Goal: Task Accomplishment & Management: Manage account settings

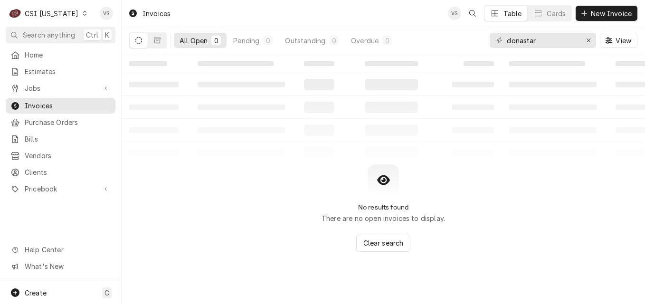
click at [83, 15] on icon "Dynamic Content Wrapper" at bounding box center [85, 13] width 4 height 5
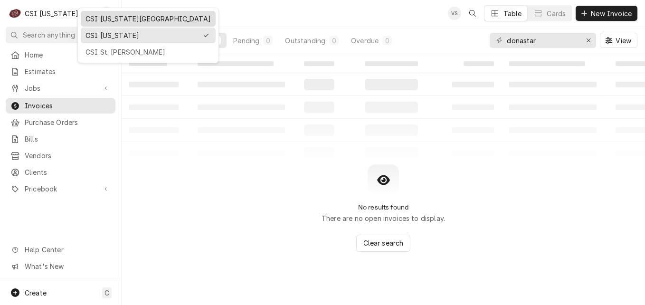
click at [106, 18] on div "CSI [US_STATE][GEOGRAPHIC_DATA]" at bounding box center [147, 19] width 125 height 10
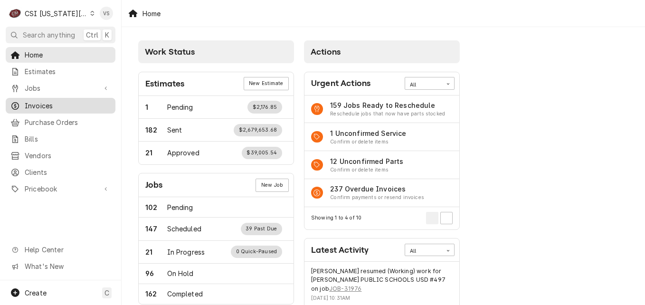
click at [42, 101] on span "Invoices" at bounding box center [68, 106] width 86 height 10
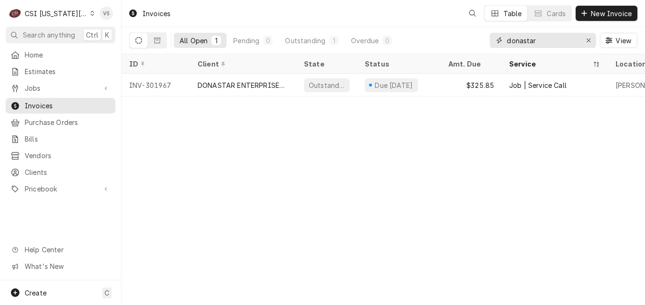
click at [491, 43] on div "donastar" at bounding box center [542, 40] width 106 height 15
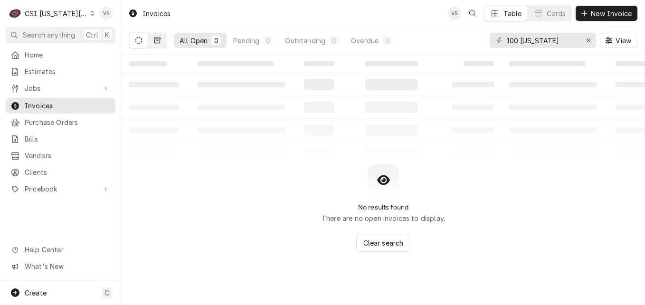
click at [157, 43] on icon "Dynamic Content Wrapper" at bounding box center [157, 41] width 7 height 6
drag, startPoint x: 554, startPoint y: 39, endPoint x: 499, endPoint y: 41, distance: 55.1
click at [499, 41] on div "100 missouri" at bounding box center [542, 40] width 106 height 15
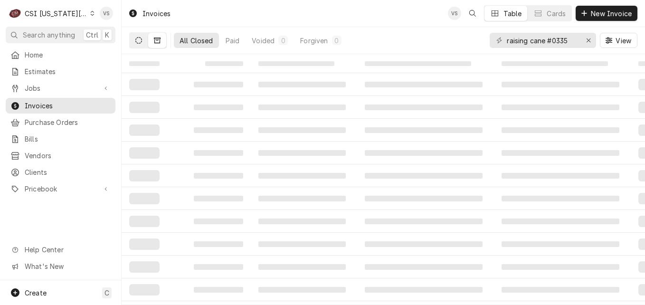
click at [141, 44] on button "Dynamic Content Wrapper" at bounding box center [139, 40] width 18 height 15
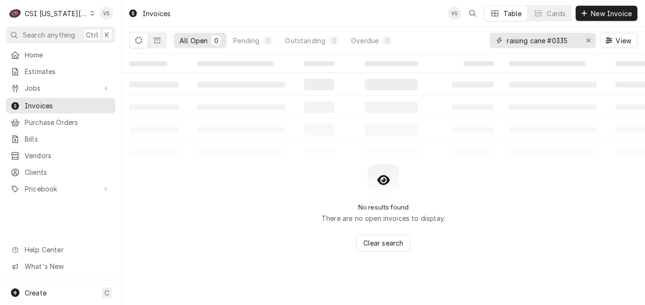
drag, startPoint x: 570, startPoint y: 43, endPoint x: 553, endPoint y: 39, distance: 17.5
click at [553, 39] on input "raising cane #0335" at bounding box center [542, 40] width 71 height 15
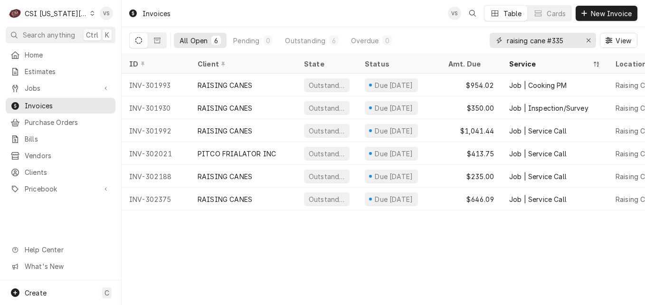
type input "raising cane #335"
click at [494, 216] on div "Invoices VS Table Cards New Invoice All Open 6 Pending 0 Outstanding 6 Overdue …" at bounding box center [383, 152] width 523 height 305
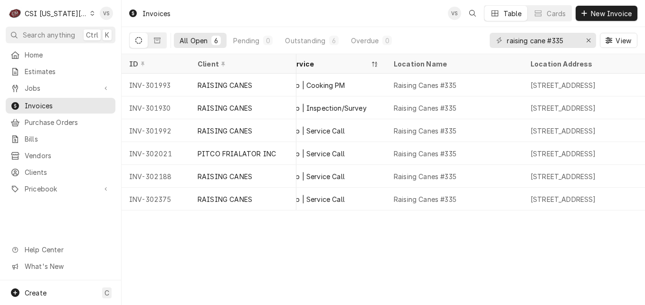
scroll to position [0, 260]
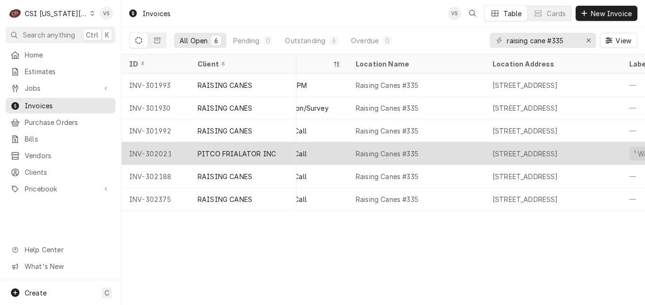
click at [257, 155] on div "PITCO FRIALATOR INC" at bounding box center [237, 154] width 78 height 10
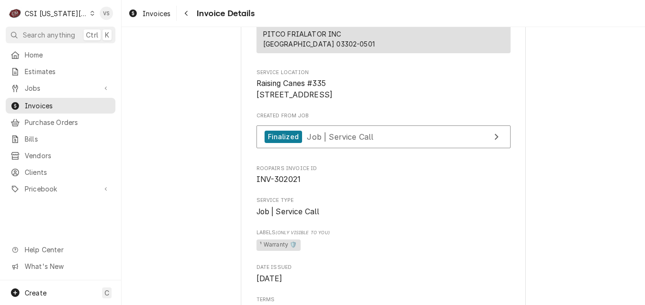
scroll to position [135, 0]
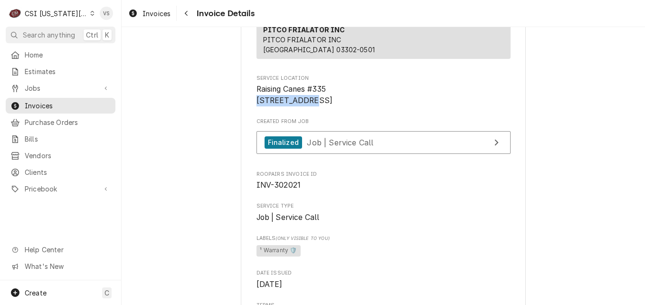
drag, startPoint x: 317, startPoint y: 119, endPoint x: 252, endPoint y: 120, distance: 65.0
drag, startPoint x: 252, startPoint y: 120, endPoint x: 264, endPoint y: 120, distance: 12.3
copy span "100 N 291 Hwy"
click at [47, 103] on span "Invoices" at bounding box center [68, 106] width 86 height 10
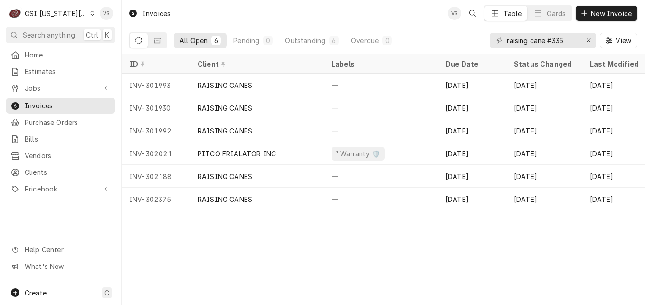
scroll to position [0, 563]
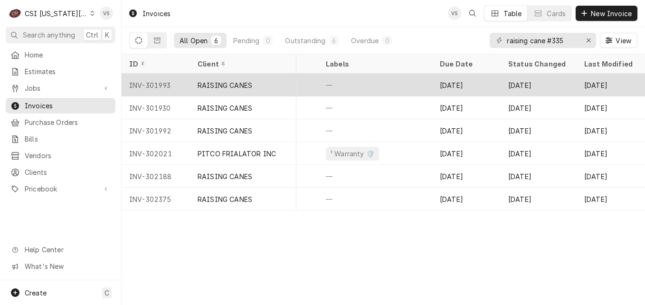
click at [381, 85] on div "—" at bounding box center [375, 85] width 114 height 23
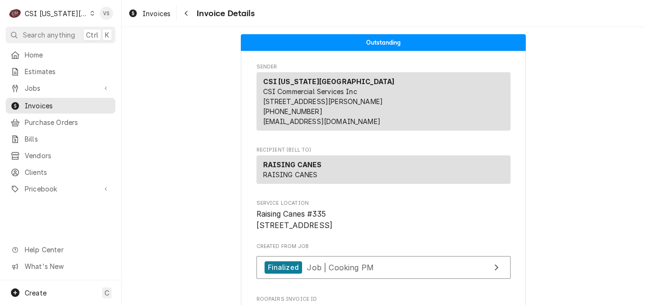
scroll to position [380, 0]
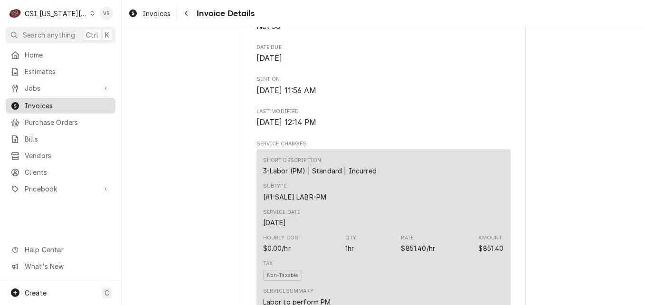
click at [50, 101] on span "Invoices" at bounding box center [68, 106] width 86 height 10
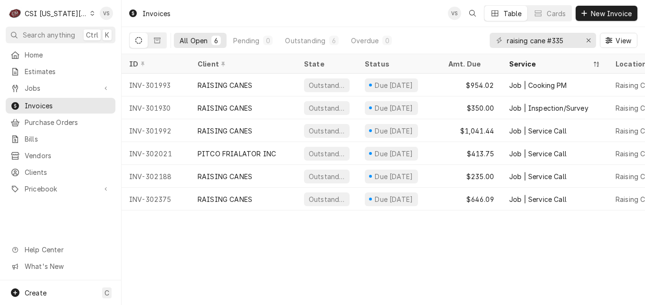
click at [90, 14] on icon "Dynamic Content Wrapper" at bounding box center [92, 13] width 4 height 5
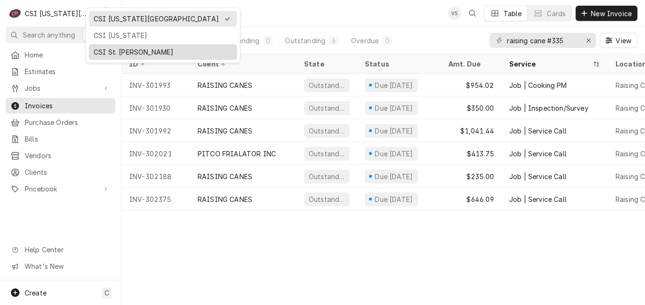
click at [121, 50] on div "CSI St. Louis" at bounding box center [163, 52] width 139 height 10
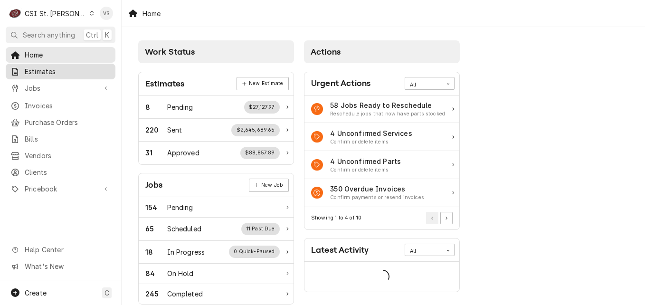
click at [48, 70] on span "Estimates" at bounding box center [68, 71] width 86 height 10
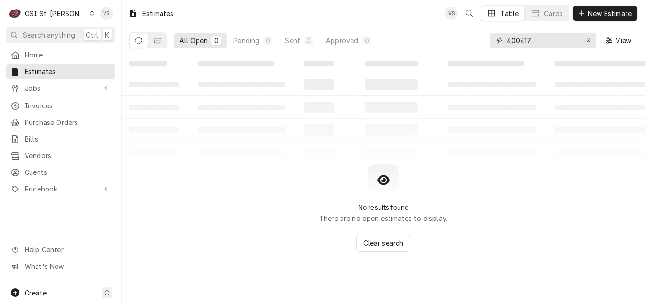
drag, startPoint x: 540, startPoint y: 38, endPoint x: 458, endPoint y: 38, distance: 82.6
click at [458, 38] on div "All Open 0 Pending 0 Sent 0 Approved 0 400417 View" at bounding box center [383, 40] width 508 height 27
type input "cathedral tower"
click at [147, 44] on button "Dynamic Content Wrapper" at bounding box center [139, 40] width 18 height 15
click at [160, 44] on button "Dynamic Content Wrapper" at bounding box center [157, 40] width 18 height 15
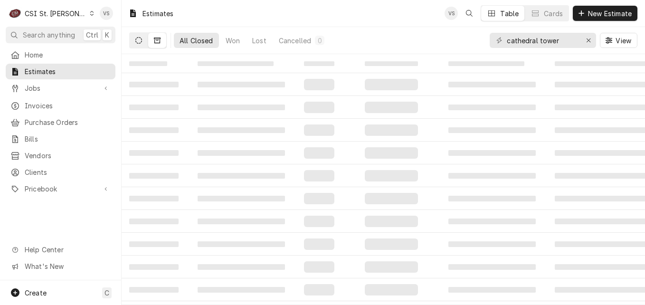
click at [143, 45] on button "Dynamic Content Wrapper" at bounding box center [139, 40] width 18 height 15
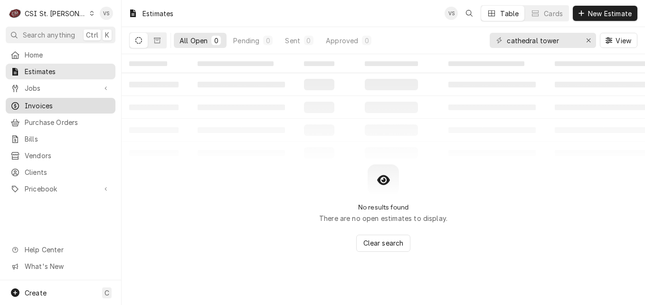
click at [39, 102] on span "Invoices" at bounding box center [68, 106] width 86 height 10
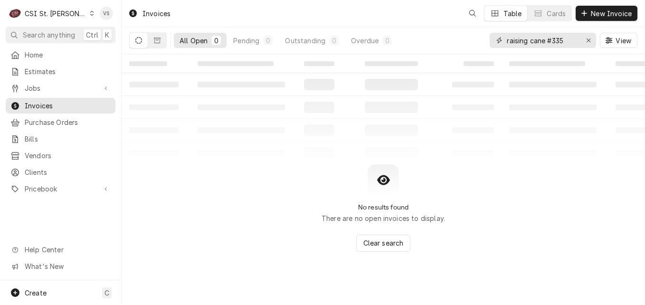
click at [453, 41] on div "All Open 0 Pending 0 Outstanding 0 Overdue 0 raising cane #335 View" at bounding box center [383, 40] width 508 height 27
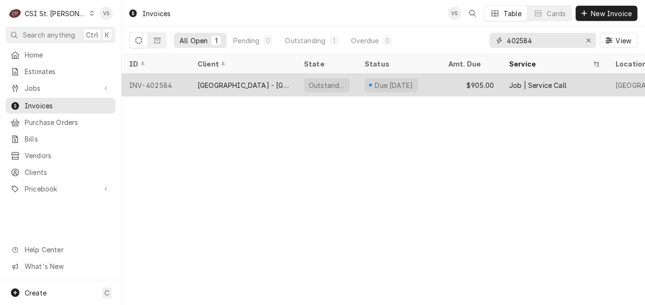
type input "402584"
click at [231, 88] on div "Cathedral Tower - St Louis Archdioces" at bounding box center [243, 85] width 91 height 10
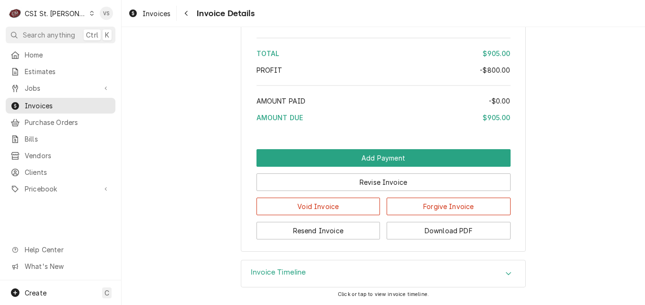
scroll to position [1879, 0]
click at [440, 231] on button "Download PDF" at bounding box center [448, 231] width 124 height 18
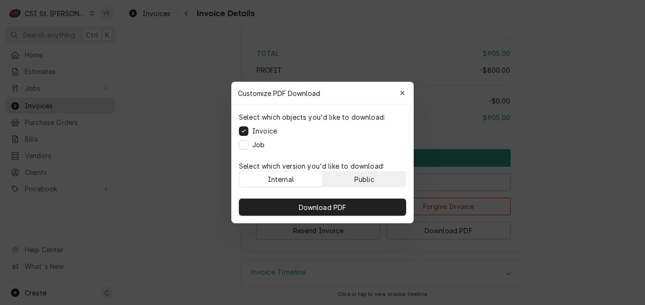
click at [375, 180] on button "Public" at bounding box center [364, 178] width 83 height 15
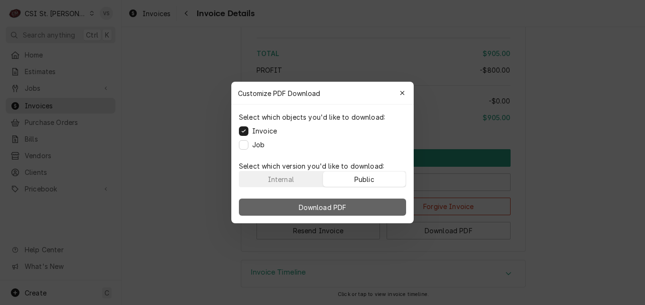
click at [371, 203] on button "Download PDF" at bounding box center [322, 206] width 167 height 17
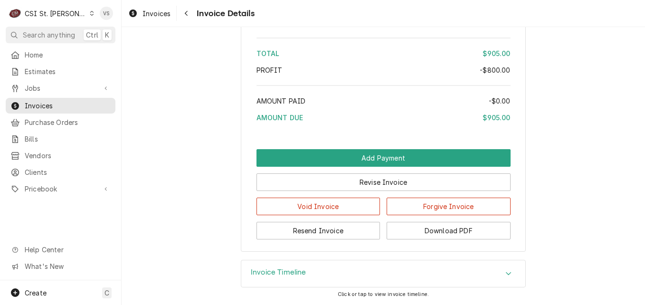
click at [90, 13] on icon "Dynamic Content Wrapper" at bounding box center [92, 13] width 4 height 5
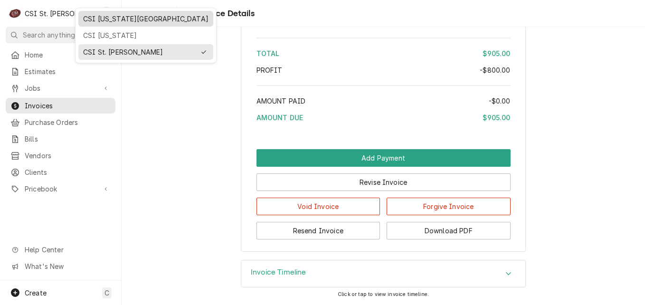
click at [105, 23] on div "CSI Kansas City" at bounding box center [145, 19] width 131 height 12
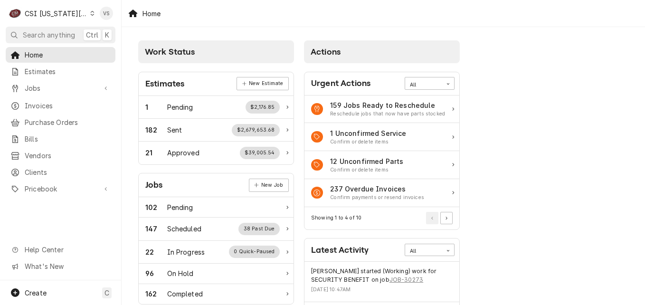
click at [42, 101] on span "Invoices" at bounding box center [68, 106] width 86 height 10
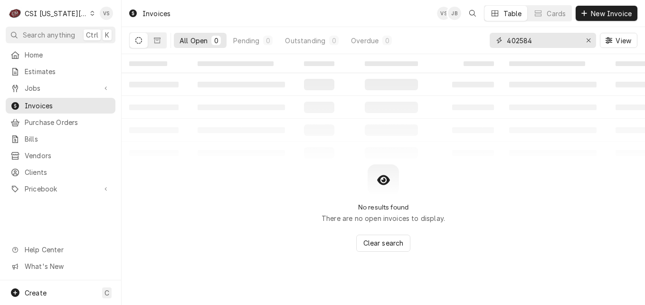
drag, startPoint x: 498, startPoint y: 40, endPoint x: 474, endPoint y: 40, distance: 23.7
click at [477, 40] on div "All Open 0 Pending 0 Outstanding 0 Overdue 0 402584 View" at bounding box center [383, 40] width 508 height 27
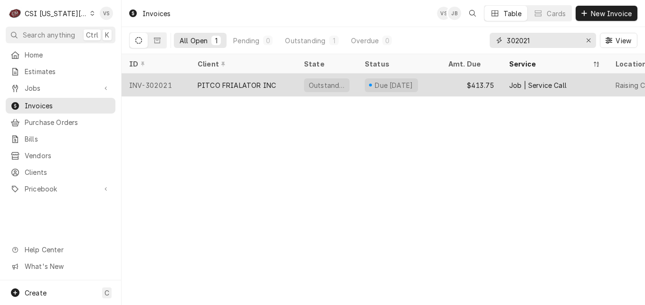
type input "302021"
click at [238, 85] on div "PITCO FRIALATOR INC" at bounding box center [237, 85] width 78 height 10
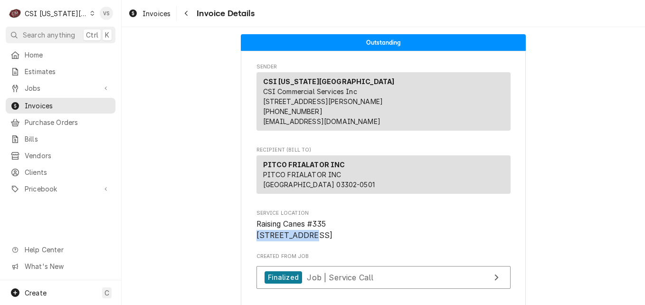
drag, startPoint x: 308, startPoint y: 254, endPoint x: 252, endPoint y: 255, distance: 56.5
drag, startPoint x: 252, startPoint y: 255, endPoint x: 266, endPoint y: 253, distance: 14.5
drag, startPoint x: 266, startPoint y: 253, endPoint x: 204, endPoint y: 231, distance: 65.3
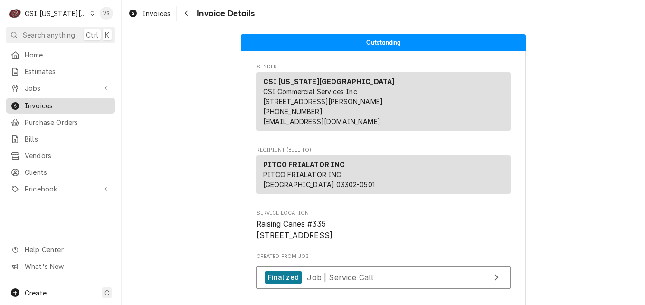
click at [54, 104] on span "Invoices" at bounding box center [68, 106] width 86 height 10
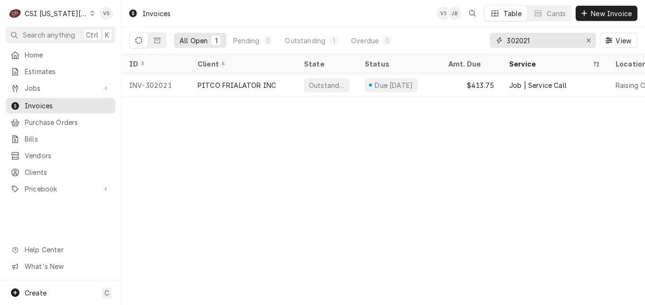
click at [537, 42] on input "302021" at bounding box center [542, 40] width 71 height 15
click at [534, 39] on input "302021" at bounding box center [542, 40] width 71 height 15
drag, startPoint x: 508, startPoint y: 40, endPoint x: 459, endPoint y: 43, distance: 49.5
click at [459, 43] on div "All Open 1 Pending 0 Outstanding 1 Overdue 0 302021 View" at bounding box center [383, 40] width 508 height 27
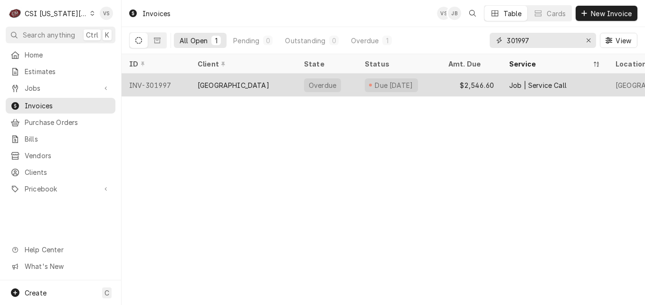
type input "301997"
click at [233, 81] on div "[GEOGRAPHIC_DATA]" at bounding box center [234, 85] width 72 height 10
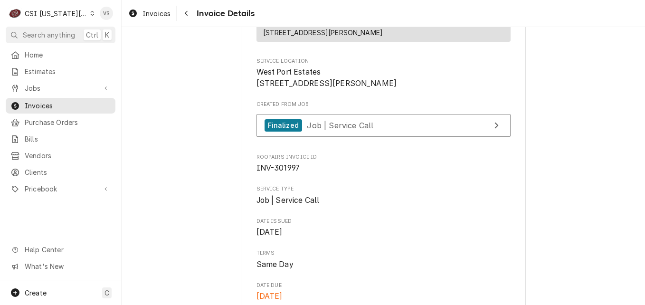
scroll to position [142, 0]
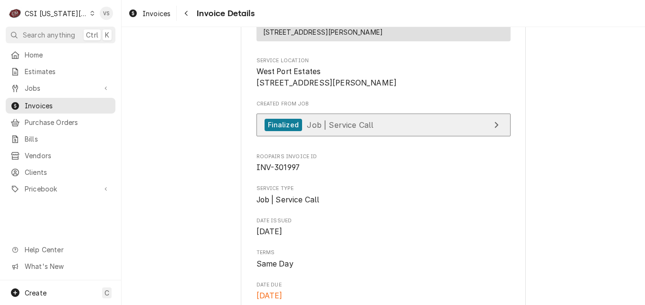
click at [366, 129] on span "Job | Service Call" at bounding box center [340, 124] width 66 height 9
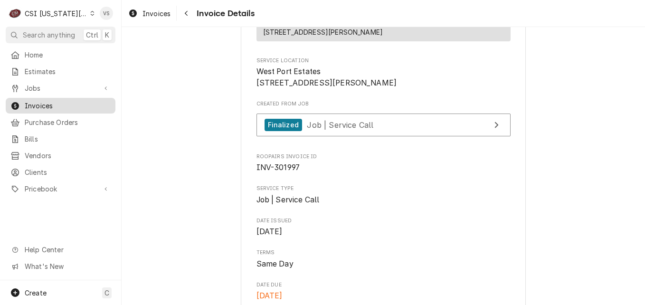
click at [41, 103] on span "Invoices" at bounding box center [68, 106] width 86 height 10
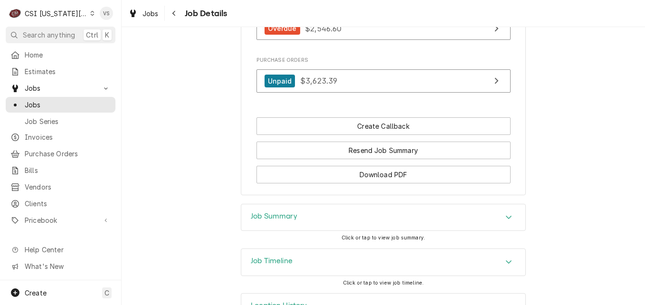
scroll to position [1045, 0]
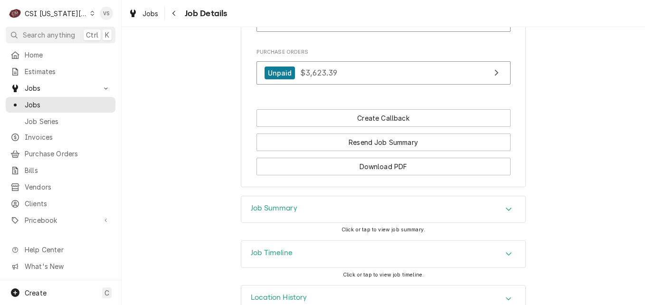
click at [320, 219] on div "Job Summary" at bounding box center [383, 209] width 284 height 27
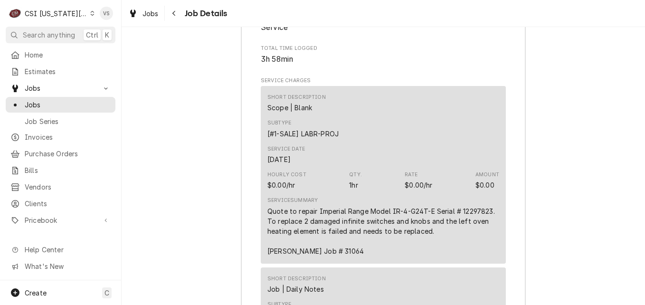
scroll to position [1329, 0]
click at [47, 102] on span "Jobs" at bounding box center [68, 105] width 86 height 10
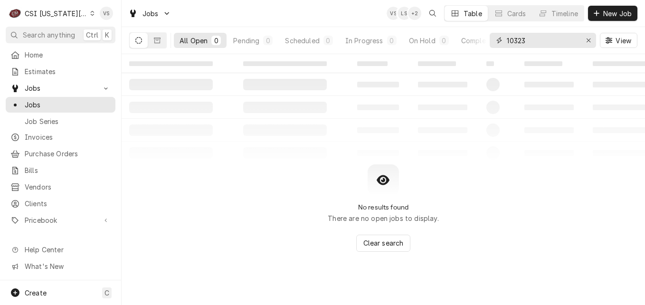
drag, startPoint x: 533, startPoint y: 38, endPoint x: 495, endPoint y: 39, distance: 37.5
click at [496, 39] on div "10323" at bounding box center [542, 40] width 106 height 15
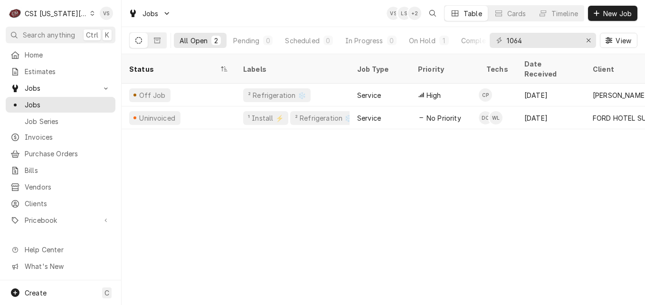
click at [506, 39] on div "1064" at bounding box center [542, 40] width 106 height 15
click at [506, 41] on div "1064" at bounding box center [542, 40] width 106 height 15
click at [507, 41] on input "1064" at bounding box center [542, 40] width 71 height 15
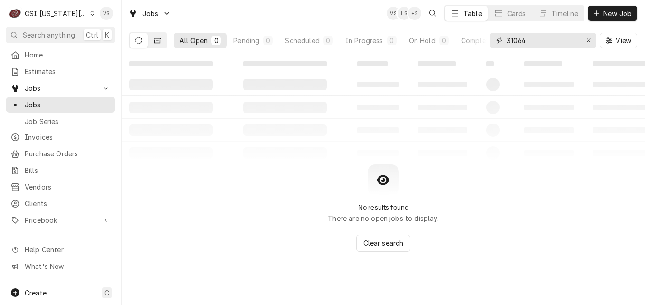
type input "31064"
click at [157, 45] on button "Dynamic Content Wrapper" at bounding box center [157, 40] width 18 height 15
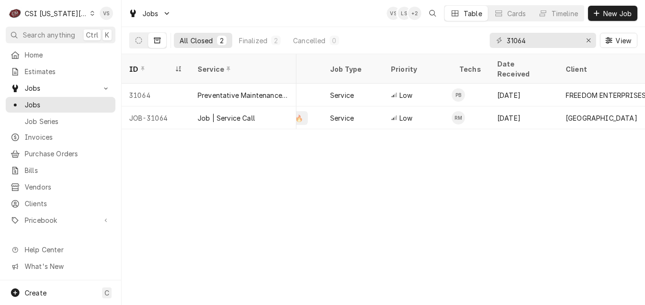
scroll to position [0, 152]
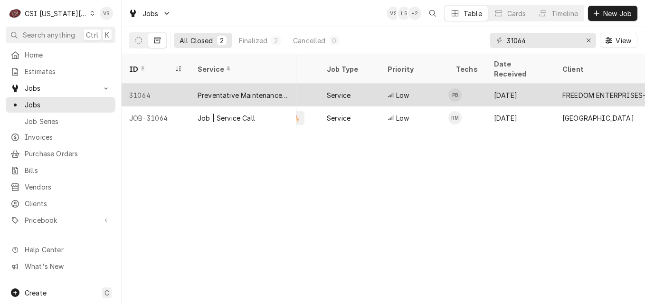
click at [237, 90] on div "Preventative Maintenance (SA)" at bounding box center [243, 95] width 91 height 10
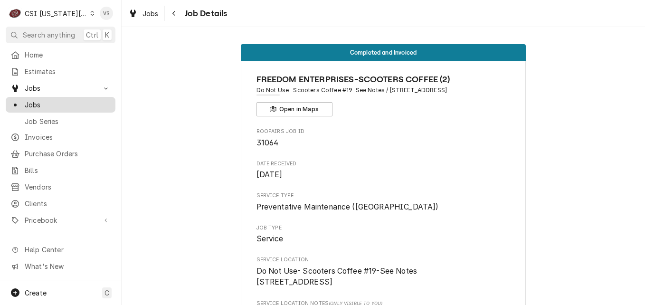
click at [44, 104] on span "Jobs" at bounding box center [68, 105] width 86 height 10
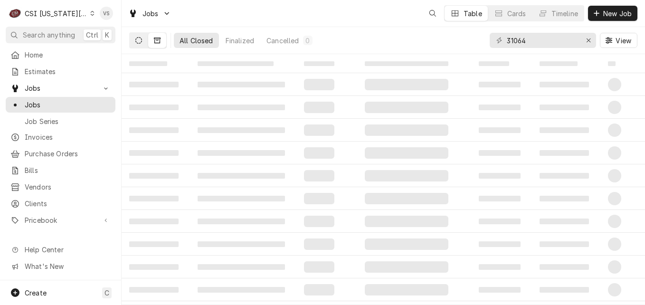
click at [138, 43] on icon "Dynamic Content Wrapper" at bounding box center [138, 40] width 7 height 7
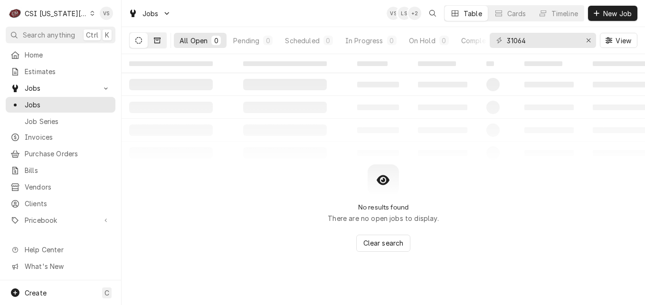
click at [160, 41] on icon "Dynamic Content Wrapper" at bounding box center [157, 41] width 7 height 6
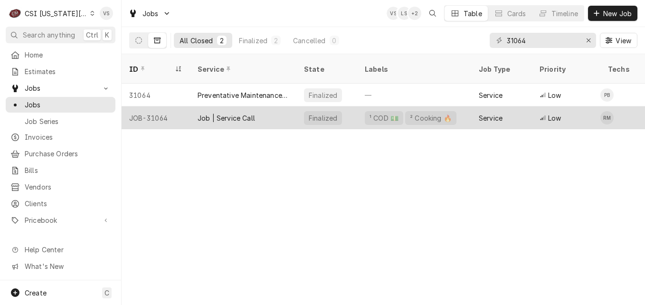
click at [505, 108] on div "Service" at bounding box center [501, 117] width 61 height 23
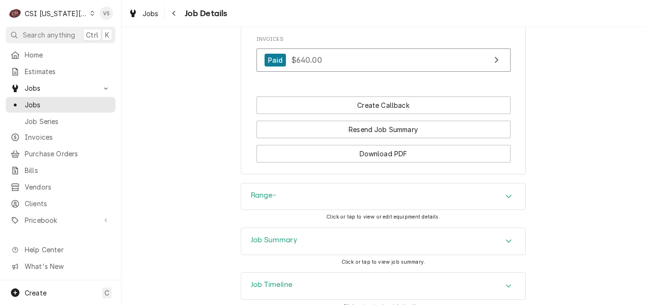
scroll to position [1077, 0]
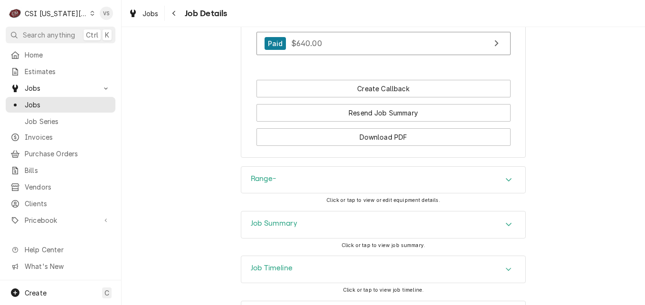
click at [280, 219] on h3 "Job Summary" at bounding box center [274, 223] width 47 height 9
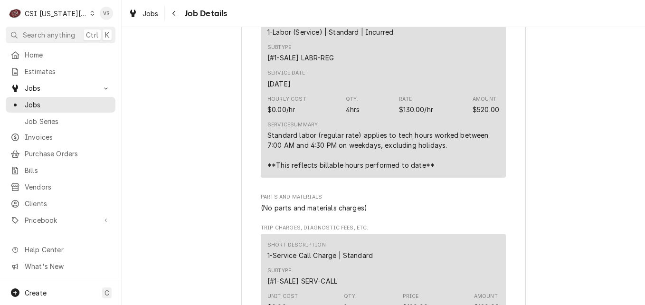
scroll to position [2454, 0]
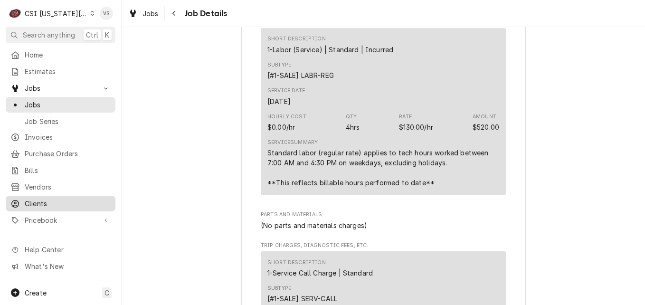
click at [37, 200] on span "Clients" at bounding box center [68, 203] width 86 height 10
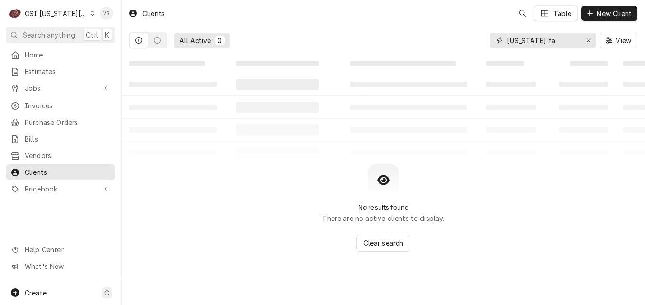
click at [453, 46] on div "All Active 0 kentucky fa View" at bounding box center [383, 40] width 508 height 27
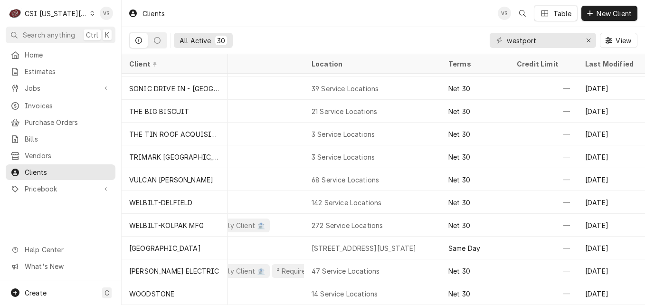
scroll to position [457, 46]
drag, startPoint x: 541, startPoint y: 43, endPoint x: 488, endPoint y: 45, distance: 53.2
click at [488, 45] on div "All Active 30 westport View" at bounding box center [383, 40] width 508 height 27
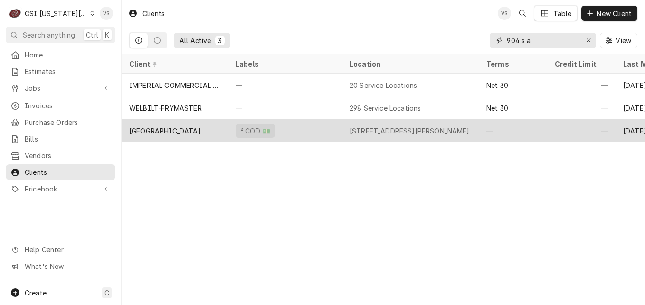
type input "904 s a"
click at [219, 128] on div "West Port Estates" at bounding box center [175, 130] width 106 height 23
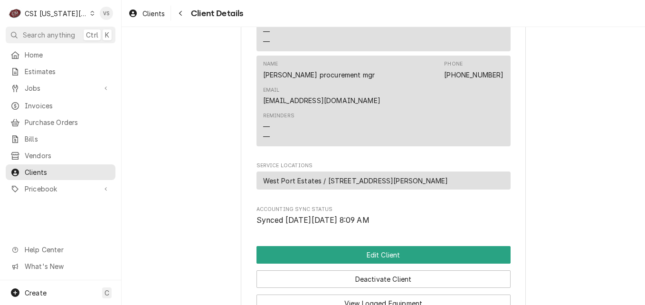
scroll to position [522, 0]
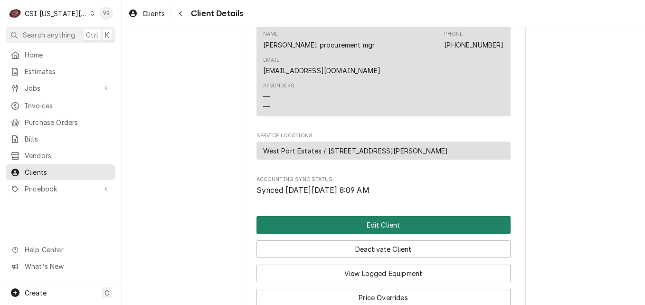
click at [345, 216] on button "Edit Client" at bounding box center [383, 225] width 254 height 18
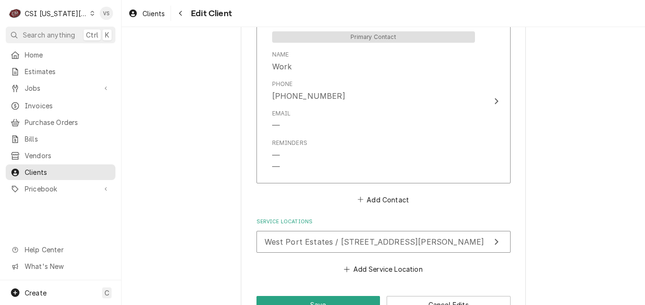
scroll to position [992, 0]
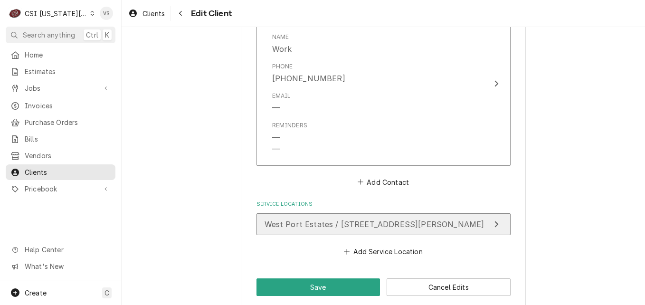
click at [344, 219] on span "West Port Estates / [STREET_ADDRESS][PERSON_NAME]" at bounding box center [374, 223] width 220 height 9
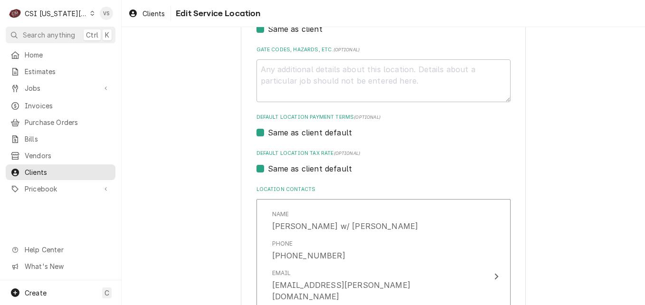
scroll to position [428, 0]
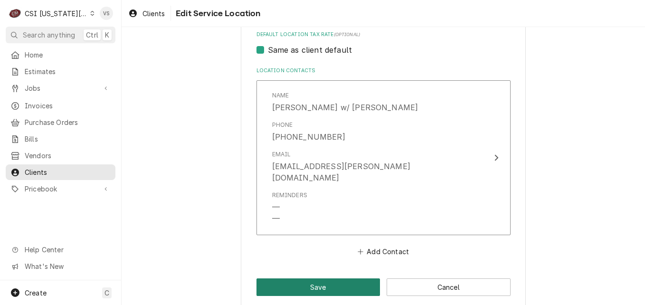
click at [316, 278] on button "Save" at bounding box center [318, 287] width 124 height 18
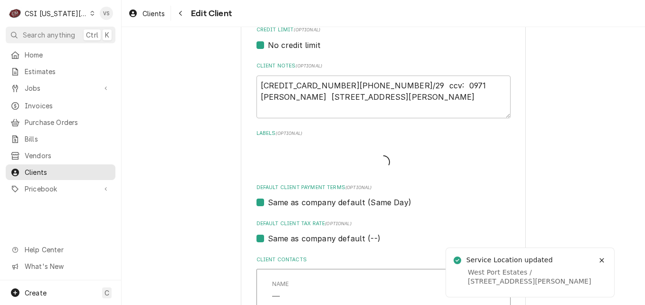
type textarea "x"
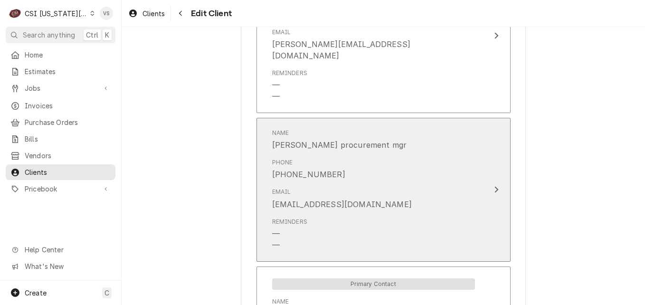
scroll to position [807, 0]
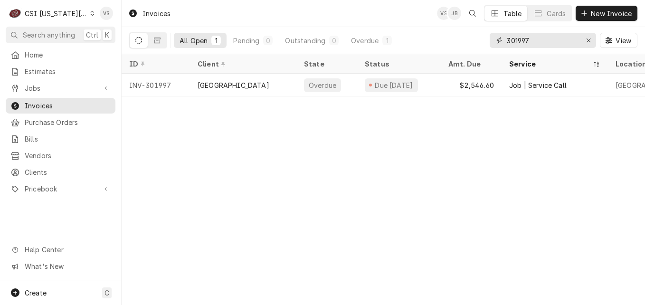
click at [479, 42] on div "All Open 1 Pending 0 Outstanding 0 Overdue 1 301997 View" at bounding box center [383, 40] width 508 height 27
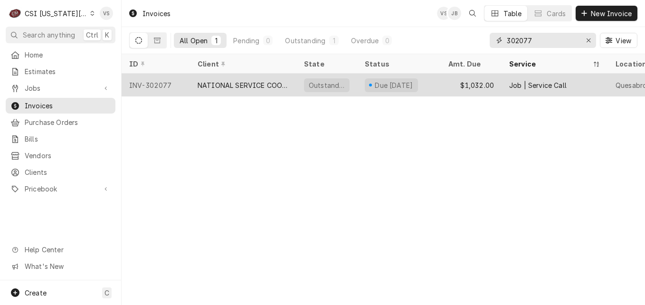
type input "302077"
click at [275, 85] on div "NATIONAL SERVICE COOPERATIVE" at bounding box center [243, 85] width 91 height 10
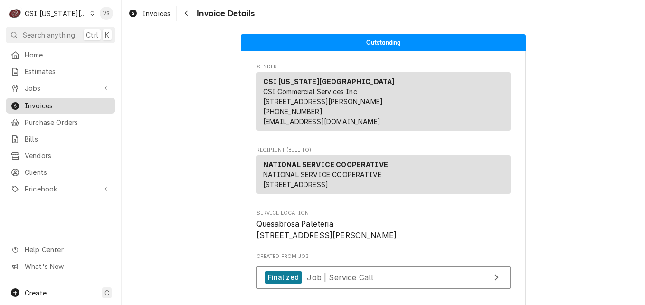
click at [49, 103] on span "Invoices" at bounding box center [68, 106] width 86 height 10
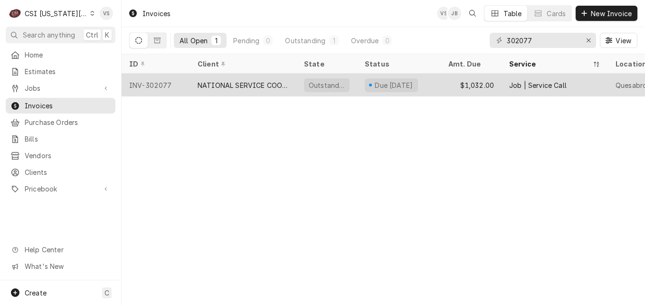
click at [228, 82] on div "NATIONAL SERVICE COOPERATIVE" at bounding box center [243, 85] width 91 height 10
click at [290, 85] on div "NATIONAL SERVICE COOPERATIVE" at bounding box center [243, 85] width 106 height 23
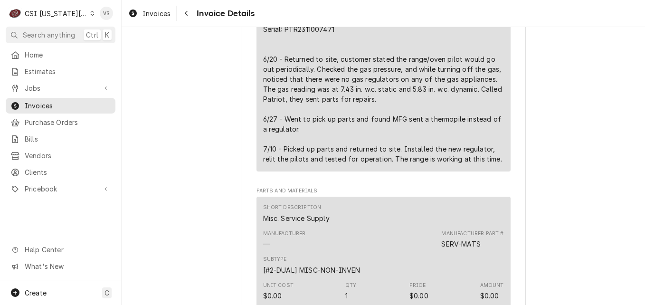
scroll to position [807, 0]
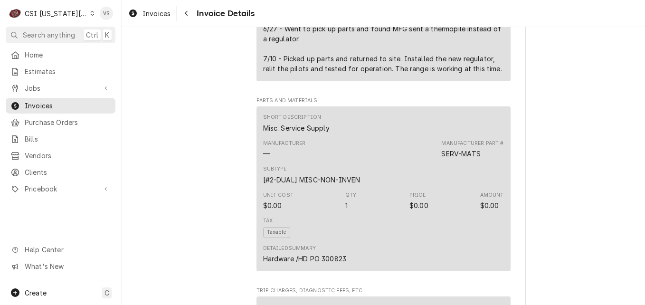
click at [90, 11] on icon "Dynamic Content Wrapper" at bounding box center [92, 13] width 4 height 5
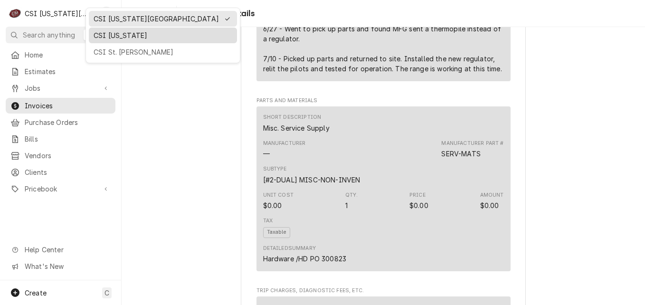
click at [113, 35] on div "CSI [US_STATE]" at bounding box center [163, 35] width 139 height 10
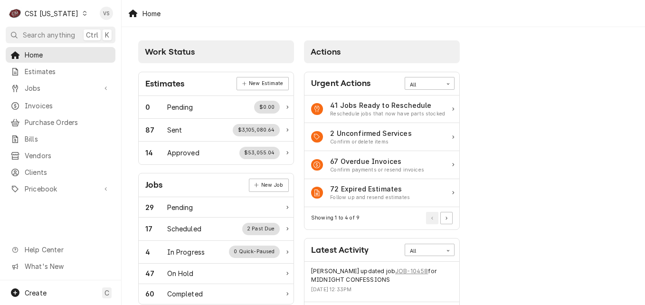
click at [49, 105] on span "Invoices" at bounding box center [68, 106] width 86 height 10
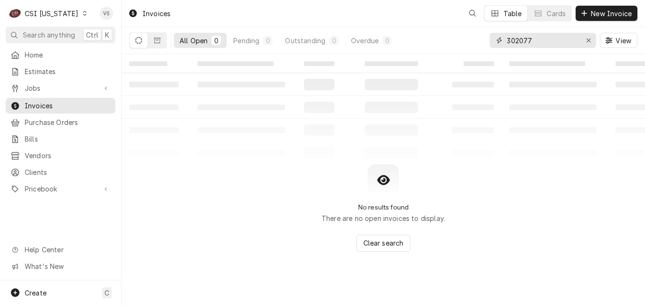
click at [495, 40] on div "302077" at bounding box center [542, 40] width 106 height 15
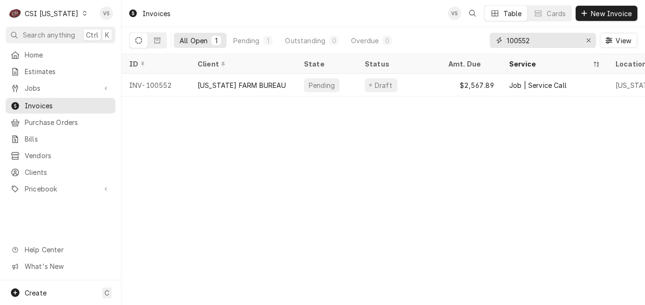
type input "100552"
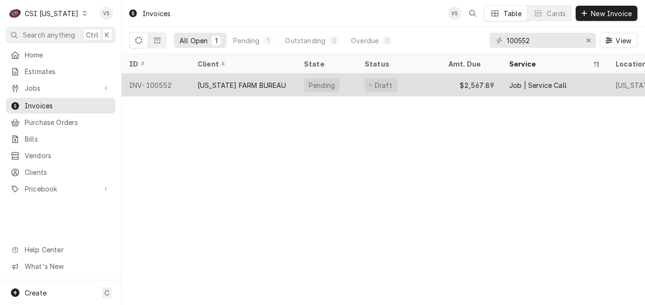
click at [272, 86] on div "[US_STATE] FARM BUREAU" at bounding box center [242, 85] width 89 height 10
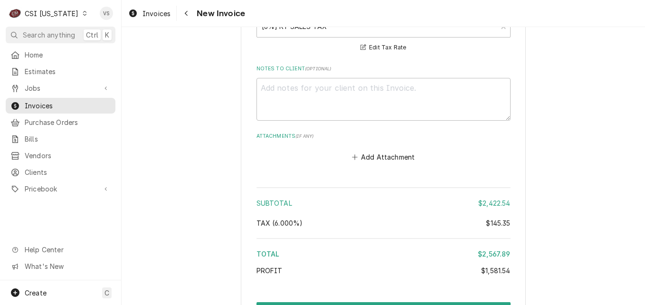
scroll to position [3046, 0]
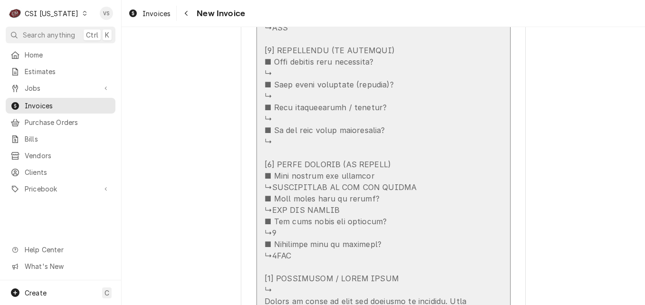
click at [417, 141] on div "Update Line Item" at bounding box center [373, 27] width 218 height 763
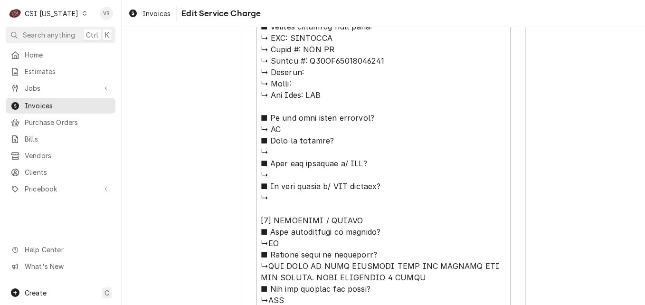
scroll to position [508, 0]
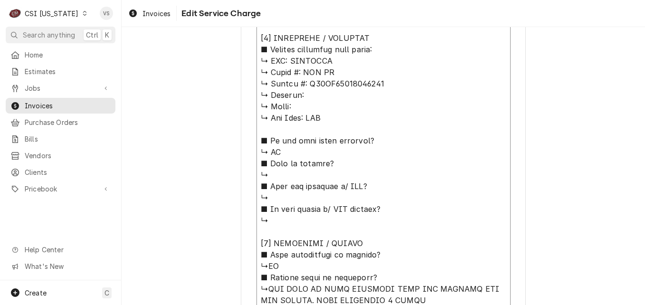
drag, startPoint x: 285, startPoint y: 59, endPoint x: 382, endPoint y: 84, distance: 99.5
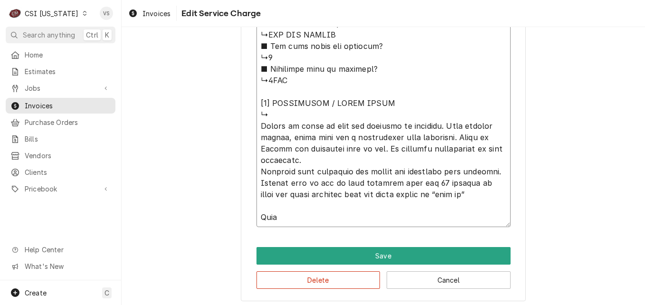
scroll to position [982, 0]
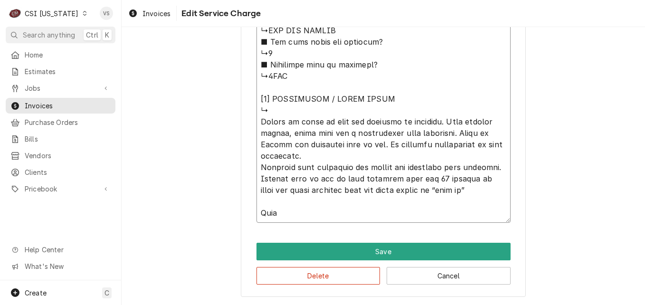
type textarea "x"
type textarea "⚠️ 𝗙𝗢𝗥𝗠 𝗜𝗡𝗦𝗧𝗥𝗨𝗖𝗧𝗜𝗢𝗡𝗦 ⚠️ ✪ 𝗖𝗼𝗺𝗽𝗹𝗲𝘁𝗲 𝗮𝗹𝗹 𝗿𝗲𝗹𝗲𝘃𝗮𝗻𝘁 𝘀𝗲𝗰𝘁𝗶𝗼𝗻𝘀 ✪ 𝗣𝗿𝗼𝘃𝗶𝗱𝗲 𝗱𝗲𝘁𝗮𝗶𝗹𝗲𝗱 𝗮𝗻𝘀…"
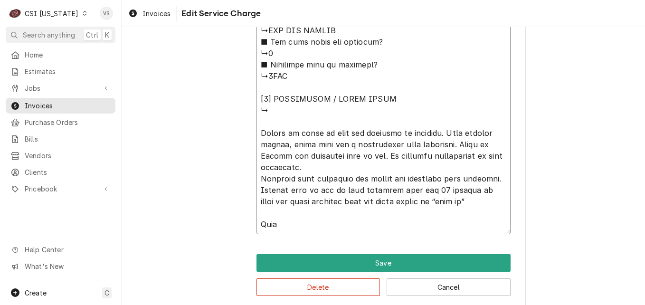
paste textarea "RATIONAL ↳ 𝗠𝗼𝗱𝗲𝗹 #: SCC WE ↳ 𝗦𝗲𝗿𝗶𝗮𝗹 #: G12SI18092693848"
type textarea "x"
type textarea "⚠️ 𝗙𝗢𝗥𝗠 𝗜𝗡𝗦𝗧𝗥𝗨𝗖𝗧𝗜𝗢𝗡𝗦 ⚠️ ✪ 𝗖𝗼𝗺𝗽𝗹𝗲𝘁𝗲 𝗮𝗹𝗹 𝗿𝗲𝗹𝗲𝘃𝗮𝗻𝘁 𝘀𝗲𝗰𝘁𝗶𝗼𝗻𝘀 ✪ 𝗣𝗿𝗼𝘃𝗶𝗱𝗲 𝗱𝗲𝘁𝗮𝗶𝗹𝗲𝗱 𝗮𝗻𝘀…"
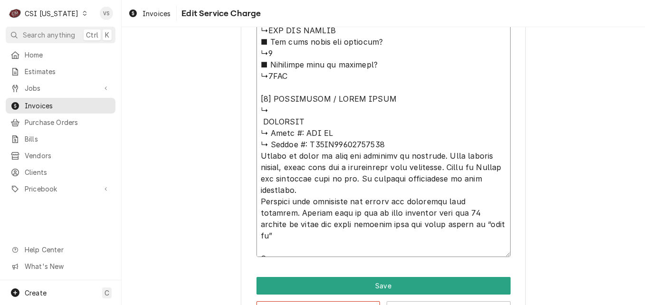
drag, startPoint x: 299, startPoint y: 132, endPoint x: 254, endPoint y: 133, distance: 44.6
type textarea "x"
type textarea "⚠️ 𝗙𝗢𝗥𝗠 𝗜𝗡𝗦𝗧𝗥𝗨𝗖𝗧𝗜𝗢𝗡𝗦 ⚠️ ✪ 𝗖𝗼𝗺𝗽𝗹𝗲𝘁𝗲 𝗮𝗹𝗹 𝗿𝗲𝗹𝗲𝘃𝗮𝗻𝘁 𝘀𝗲𝗰𝘁𝗶𝗼𝗻𝘀 ✪ 𝗣𝗿𝗼𝘃𝗶𝗱𝗲 𝗱𝗲𝘁𝗮𝗶𝗹𝗲𝗱 𝗮𝗻𝘀…"
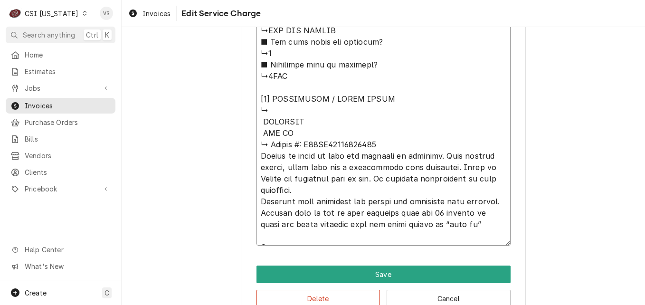
type textarea "x"
type textarea "⚠️ 𝗙𝗢𝗥𝗠 𝗜𝗡𝗦𝗧𝗥𝗨𝗖𝗧𝗜𝗢𝗡𝗦 ⚠️ ✪ 𝗖𝗼𝗺𝗽𝗹𝗲𝘁𝗲 𝗮𝗹𝗹 𝗿𝗲𝗹𝗲𝘃𝗮𝗻𝘁 𝘀𝗲𝗰𝘁𝗶𝗼𝗻𝘀 ✪ 𝗣𝗿𝗼𝘃𝗶𝗱𝗲 𝗱𝗲𝘁𝗮𝗶𝗹𝗲𝗱 𝗮𝗻𝘀…"
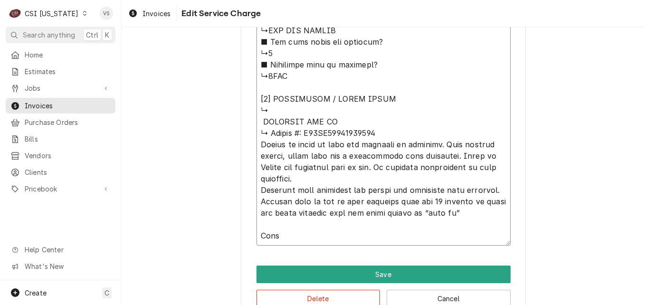
type textarea "x"
type textarea "⚠️ 𝗙𝗢𝗥𝗠 𝗜𝗡𝗦𝗧𝗥𝗨𝗖𝗧𝗜𝗢𝗡𝗦 ⚠️ ✪ 𝗖𝗼𝗺𝗽𝗹𝗲𝘁𝗲 𝗮𝗹𝗹 𝗿𝗲𝗹𝗲𝘃𝗮𝗻𝘁 𝘀𝗲𝗰𝘁𝗶𝗼𝗻𝘀 ✪ 𝗣𝗿𝗼𝘃𝗶𝗱𝗲 𝗱𝗲𝘁𝗮𝗶𝗹𝗲𝗱 𝗮𝗻𝘀…"
type textarea "x"
type textarea "⚠️ 𝗙𝗢𝗥𝗠 𝗜𝗡𝗦𝗧𝗥𝗨𝗖𝗧𝗜𝗢𝗡𝗦 ⚠️ ✪ 𝗖𝗼𝗺𝗽𝗹𝗲𝘁𝗲 𝗮𝗹𝗹 𝗿𝗲𝗹𝗲𝘃𝗮𝗻𝘁 𝘀𝗲𝗰𝘁𝗶𝗼𝗻𝘀 ✪ 𝗣𝗿𝗼𝘃𝗶𝗱𝗲 𝗱𝗲𝘁𝗮𝗶𝗹𝗲𝗱 𝗮𝗻𝘀…"
type textarea "x"
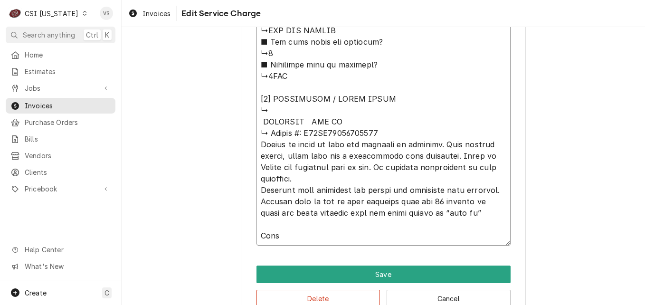
type textarea "⚠️ 𝗙𝗢𝗥𝗠 𝗜𝗡𝗦𝗧𝗥𝗨𝗖𝗧𝗜𝗢𝗡𝗦 ⚠️ ✪ 𝗖𝗼𝗺𝗽𝗹𝗲𝘁𝗲 𝗮𝗹𝗹 𝗿𝗲𝗹𝗲𝘃𝗮𝗻𝘁 𝘀𝗲𝗰𝘁𝗶𝗼𝗻𝘀 ✪ 𝗣𝗿𝗼𝘃𝗶𝗱𝗲 𝗱𝗲𝘁𝗮𝗶𝗹𝗲𝗱 𝗮𝗻𝘀…"
type textarea "x"
type textarea "⚠️ 𝗙𝗢𝗥𝗠 𝗜𝗡𝗦𝗧𝗥𝗨𝗖𝗧𝗜𝗢𝗡𝗦 ⚠️ ✪ 𝗖𝗼𝗺𝗽𝗹𝗲𝘁𝗲 𝗮𝗹𝗹 𝗿𝗲𝗹𝗲𝘃𝗮𝗻𝘁 𝘀𝗲𝗰𝘁𝗶𝗼𝗻𝘀 ✪ 𝗣𝗿𝗼𝘃𝗶𝗱𝗲 𝗱𝗲𝘁𝗮𝗶𝗹𝗲𝗱 𝗮𝗻𝘀…"
type textarea "x"
type textarea "⚠️ 𝗙𝗢𝗥𝗠 𝗜𝗡𝗦𝗧𝗥𝗨𝗖𝗧𝗜𝗢𝗡𝗦 ⚠️ ✪ 𝗖𝗼𝗺𝗽𝗹𝗲𝘁𝗲 𝗮𝗹𝗹 𝗿𝗲𝗹𝗲𝘃𝗮𝗻𝘁 𝘀𝗲𝗰𝘁𝗶𝗼𝗻𝘀 ✪ 𝗣𝗿𝗼𝘃𝗶𝗱𝗲 𝗱𝗲𝘁𝗮𝗶𝗹𝗲𝗱 𝗮𝗻𝘀…"
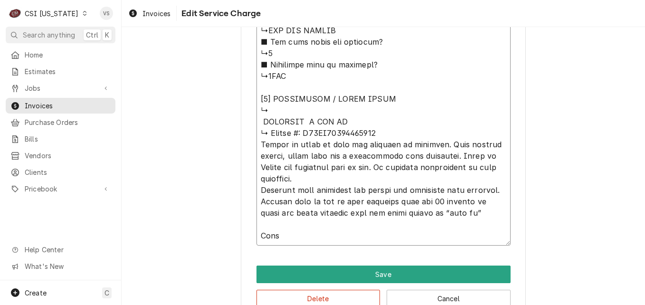
type textarea "x"
type textarea "⚠️ 𝗙𝗢𝗥𝗠 𝗜𝗡𝗦𝗧𝗥𝗨𝗖𝗧𝗜𝗢𝗡𝗦 ⚠️ ✪ 𝗖𝗼𝗺𝗽𝗹𝗲𝘁𝗲 𝗮𝗹𝗹 𝗿𝗲𝗹𝗲𝘃𝗮𝗻𝘁 𝘀𝗲𝗰𝘁𝗶𝗼𝗻𝘀 ✪ 𝗣𝗿𝗼𝘃𝗶𝗱𝗲 𝗱𝗲𝘁𝗮𝗶𝗹𝗲𝗱 𝗮𝗻𝘀…"
drag, startPoint x: 298, startPoint y: 132, endPoint x: 266, endPoint y: 134, distance: 31.9
type textarea "x"
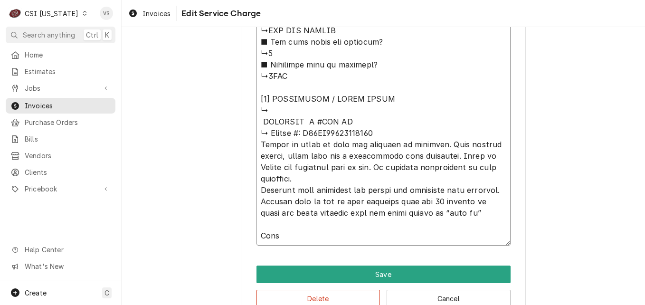
type textarea "⚠️ 𝗙𝗢𝗥𝗠 𝗜𝗡𝗦𝗧𝗥𝗨𝗖𝗧𝗜𝗢𝗡𝗦 ⚠️ ✪ 𝗖𝗼𝗺𝗽𝗹𝗲𝘁𝗲 𝗮𝗹𝗹 𝗿𝗲𝗹𝗲𝘃𝗮𝗻𝘁 𝘀𝗲𝗰𝘁𝗶𝗼𝗻𝘀 ✪ 𝗣𝗿𝗼𝘃𝗶𝗱𝗲 𝗱𝗲𝘁𝗮𝗶𝗹𝗲𝗱 𝗮𝗻𝘀…"
type textarea "x"
type textarea "⚠️ 𝗙𝗢𝗥𝗠 𝗜𝗡𝗦𝗧𝗥𝗨𝗖𝗧𝗜𝗢𝗡𝗦 ⚠️ ✪ 𝗖𝗼𝗺𝗽𝗹𝗲𝘁𝗲 𝗮𝗹𝗹 𝗿𝗲𝗹𝗲𝘃𝗮𝗻𝘁 𝘀𝗲𝗰𝘁𝗶𝗼𝗻𝘀 ✪ 𝗣𝗿𝗼𝘃𝗶𝗱𝗲 𝗱𝗲𝘁𝗮𝗶𝗹𝗲𝗱 𝗮𝗻𝘀…"
type textarea "x"
type textarea "⚠️ 𝗙𝗢𝗥𝗠 𝗜𝗡𝗦𝗧𝗥𝗨𝗖𝗧𝗜𝗢𝗡𝗦 ⚠️ ✪ 𝗖𝗼𝗺𝗽𝗹𝗲𝘁𝗲 𝗮𝗹𝗹 𝗿𝗲𝗹𝗲𝘃𝗮𝗻𝘁 𝘀𝗲𝗰𝘁𝗶𝗼𝗻𝘀 ✪ 𝗣𝗿𝗼𝘃𝗶𝗱𝗲 𝗱𝗲𝘁𝗮𝗶𝗹𝗲𝗱 𝗮𝗻𝘀…"
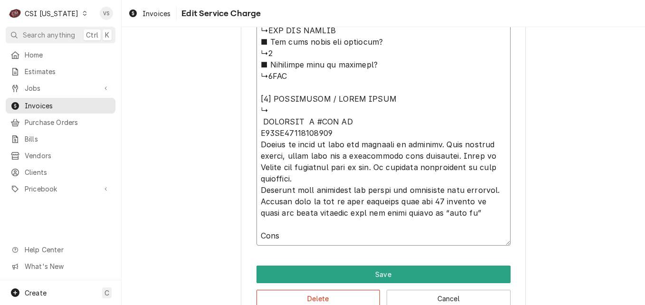
type textarea "x"
type textarea "⚠️ 𝗙𝗢𝗥𝗠 𝗜𝗡𝗦𝗧𝗥𝗨𝗖𝗧𝗜𝗢𝗡𝗦 ⚠️ ✪ 𝗖𝗼𝗺𝗽𝗹𝗲𝘁𝗲 𝗮𝗹𝗹 𝗿𝗲𝗹𝗲𝘃𝗮𝗻𝘁 𝘀𝗲𝗰𝘁𝗶𝗼𝗻𝘀 ✪ 𝗣𝗿𝗼𝘃𝗶𝗱𝗲 𝗱𝗲𝘁𝗮𝗶𝗹𝗲𝗱 𝗮𝗻𝘀…"
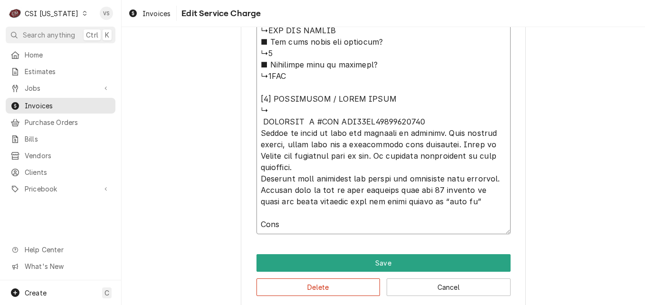
type textarea "x"
type textarea "⚠️ 𝗙𝗢𝗥𝗠 𝗜𝗡𝗦𝗧𝗥𝗨𝗖𝗧𝗜𝗢𝗡𝗦 ⚠️ ✪ 𝗖𝗼𝗺𝗽𝗹𝗲𝘁𝗲 𝗮𝗹𝗹 𝗿𝗲𝗹𝗲𝘃𝗮𝗻𝘁 𝘀𝗲𝗰𝘁𝗶𝗼𝗻𝘀 ✪ 𝗣𝗿𝗼𝘃𝗶𝗱𝗲 𝗱𝗲𝘁𝗮𝗶𝗹𝗲𝗱 𝗮𝗻𝘀…"
type textarea "x"
type textarea "⚠️ 𝗙𝗢𝗥𝗠 𝗜𝗡𝗦𝗧𝗥𝗨𝗖𝗧𝗜𝗢𝗡𝗦 ⚠️ ✪ 𝗖𝗼𝗺𝗽𝗹𝗲𝘁𝗲 𝗮𝗹𝗹 𝗿𝗲𝗹𝗲𝘃𝗮𝗻𝘁 𝘀𝗲𝗰𝘁𝗶𝗼𝗻𝘀 ✪ 𝗣𝗿𝗼𝘃𝗶𝗱𝗲 𝗱𝗲𝘁𝗮𝗶𝗹𝗲𝗱 𝗮𝗻𝘀…"
type textarea "x"
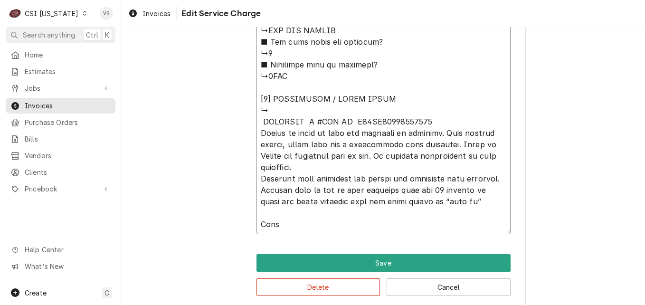
type textarea "⚠️ 𝗙𝗢𝗥𝗠 𝗜𝗡𝗦𝗧𝗥𝗨𝗖𝗧𝗜𝗢𝗡𝗦 ⚠️ ✪ 𝗖𝗼𝗺𝗽𝗹𝗲𝘁𝗲 𝗮𝗹𝗹 𝗿𝗲𝗹𝗲𝘃𝗮𝗻𝘁 𝘀𝗲𝗰𝘁𝗶𝗼𝗻𝘀 ✪ 𝗣𝗿𝗼𝘃𝗶𝗱𝗲 𝗱𝗲𝘁𝗮𝗶𝗹𝗲𝗱 𝗮𝗻𝘀…"
type textarea "x"
type textarea "⚠️ 𝗙𝗢𝗥𝗠 𝗜𝗡𝗦𝗧𝗥𝗨𝗖𝗧𝗜𝗢𝗡𝗦 ⚠️ ✪ 𝗖𝗼𝗺𝗽𝗹𝗲𝘁𝗲 𝗮𝗹𝗹 𝗿𝗲𝗹𝗲𝘃𝗮𝗻𝘁 𝘀𝗲𝗰𝘁𝗶𝗼𝗻𝘀 ✪ 𝗣𝗿𝗼𝘃𝗶𝗱𝗲 𝗱𝗲𝘁𝗮𝗶𝗹𝗲𝗱 𝗮𝗻𝘀…"
type textarea "x"
type textarea "⚠️ 𝗙𝗢𝗥𝗠 𝗜𝗡𝗦𝗧𝗥𝗨𝗖𝗧𝗜𝗢𝗡𝗦 ⚠️ ✪ 𝗖𝗼𝗺𝗽𝗹𝗲𝘁𝗲 𝗮𝗹𝗹 𝗿𝗲𝗹𝗲𝘃𝗮𝗻𝘁 𝘀𝗲𝗰𝘁𝗶𝗼𝗻𝘀 ✪ 𝗣𝗿𝗼𝘃𝗶𝗱𝗲 𝗱𝗲𝘁𝗮𝗶𝗹𝗲𝗱 𝗮𝗻𝘀…"
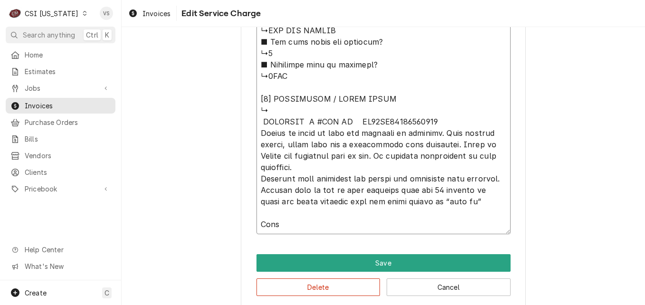
type textarea "x"
type textarea "⚠️ 𝗙𝗢𝗥𝗠 𝗜𝗡𝗦𝗧𝗥𝗨𝗖𝗧𝗜𝗢𝗡𝗦 ⚠️ ✪ 𝗖𝗼𝗺𝗽𝗹𝗲𝘁𝗲 𝗮𝗹𝗹 𝗿𝗲𝗹𝗲𝘃𝗮𝗻𝘁 𝘀𝗲𝗰𝘁𝗶𝗼𝗻𝘀 ✪ 𝗣𝗿𝗼𝘃𝗶𝗱𝗲 𝗱𝗲𝘁𝗮𝗶𝗹𝗲𝗱 𝗮𝗻𝘀…"
type textarea "x"
type textarea "⚠️ 𝗙𝗢𝗥𝗠 𝗜𝗡𝗦𝗧𝗥𝗨𝗖𝗧𝗜𝗢𝗡𝗦 ⚠️ ✪ 𝗖𝗼𝗺𝗽𝗹𝗲𝘁𝗲 𝗮𝗹𝗹 𝗿𝗲𝗹𝗲𝘃𝗮𝗻𝘁 𝘀𝗲𝗰𝘁𝗶𝗼𝗻𝘀 ✪ 𝗣𝗿𝗼𝘃𝗶𝗱𝗲 𝗱𝗲𝘁𝗮𝗶𝗹𝗲𝗱 𝗮𝗻𝘀…"
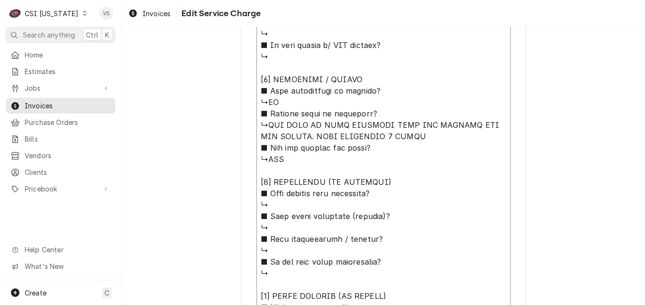
scroll to position [650, 0]
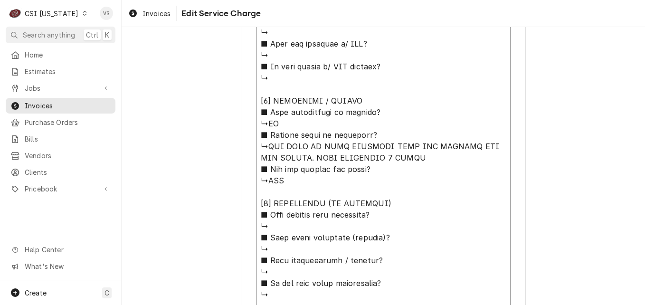
drag, startPoint x: 266, startPoint y: 146, endPoint x: 414, endPoint y: 161, distance: 148.0
click at [414, 161] on textarea "Service Summary ( optional )" at bounding box center [383, 186] width 254 height 761
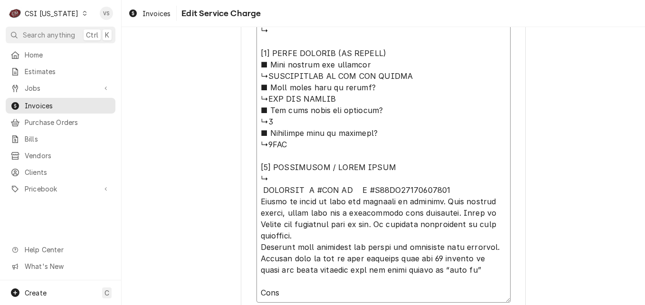
scroll to position [899, 0]
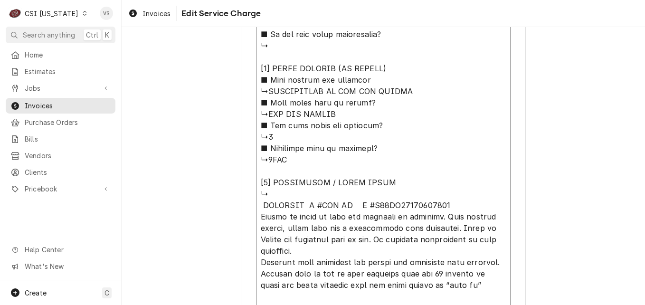
type textarea "x"
type textarea "⚠️ 𝗙𝗢𝗥𝗠 𝗜𝗡𝗦𝗧𝗥𝗨𝗖𝗧𝗜𝗢𝗡𝗦 ⚠️ ✪ 𝗖𝗼𝗺𝗽𝗹𝗲𝘁𝗲 𝗮𝗹𝗹 𝗿𝗲𝗹𝗲𝘃𝗮𝗻𝘁 𝘀𝗲𝗰𝘁𝗶𝗼𝗻𝘀 ✪ 𝗣𝗿𝗼𝘃𝗶𝗱𝗲 𝗱𝗲𝘁𝗮𝗶𝗹𝗲𝗱 𝗮𝗻𝘀…"
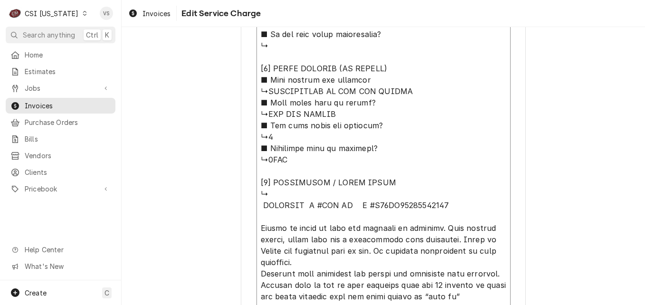
type textarea "x"
type textarea "⚠️ 𝗙𝗢𝗥𝗠 𝗜𝗡𝗦𝗧𝗥𝗨𝗖𝗧𝗜𝗢𝗡𝗦 ⚠️ ✪ 𝗖𝗼𝗺𝗽𝗹𝗲𝘁𝗲 𝗮𝗹𝗹 𝗿𝗲𝗹𝗲𝘃𝗮𝗻𝘁 𝘀𝗲𝗰𝘁𝗶𝗼𝗻𝘀 ✪ 𝗣𝗿𝗼𝘃𝗶𝗱𝗲 𝗱𝗲𝘁𝗮𝗶𝗹𝗲𝗱 𝗮𝗻𝘀…"
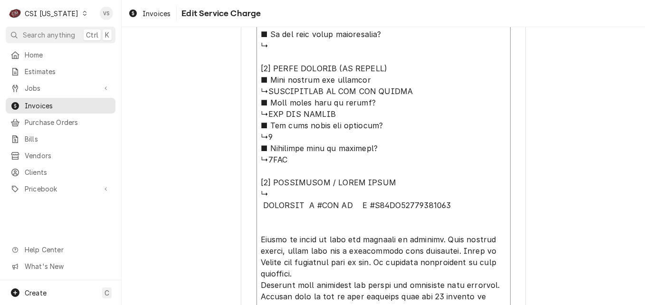
drag, startPoint x: 260, startPoint y: 216, endPoint x: 415, endPoint y: 220, distance: 155.8
type textarea "x"
type textarea "⚠️ 𝗙𝗢𝗥𝗠 𝗜𝗡𝗦𝗧𝗥𝗨𝗖𝗧𝗜𝗢𝗡𝗦 ⚠️ ✪ 𝗖𝗼𝗺𝗽𝗹𝗲𝘁𝗲 𝗮𝗹𝗹 𝗿𝗲𝗹𝗲𝘃𝗮𝗻𝘁 𝘀𝗲𝗰𝘁𝗶𝗼𝗻𝘀 ✪ 𝗣𝗿𝗼𝘃𝗶𝗱𝗲 𝗱𝗲𝘁𝗮𝗶𝗹𝗲𝗱 𝗮𝗻𝘀…"
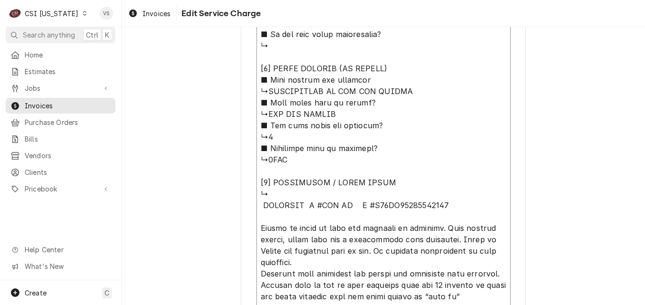
type textarea "x"
type textarea "⚠️ 𝗙𝗢𝗥𝗠 𝗜𝗡𝗦𝗧𝗥𝗨𝗖𝗧𝗜𝗢𝗡𝗦 ⚠️ ✪ 𝗖𝗼𝗺𝗽𝗹𝗲𝘁𝗲 𝗮𝗹𝗹 𝗿𝗲𝗹𝗲𝘃𝗮𝗻𝘁 𝘀𝗲𝗰𝘁𝗶𝗼𝗻𝘀 ✪ 𝗣𝗿𝗼𝘃𝗶𝗱𝗲 𝗱𝗲𝘁𝗮𝗶𝗹𝗲𝗱 𝗮𝗻𝘀…"
type textarea "x"
type textarea "⚠️ 𝗙𝗢𝗥𝗠 𝗜𝗡𝗦𝗧𝗥𝗨𝗖𝗧𝗜𝗢𝗡𝗦 ⚠️ ✪ 𝗖𝗼𝗺𝗽𝗹𝗲𝘁𝗲 𝗮𝗹𝗹 𝗿𝗲𝗹𝗲𝘃𝗮𝗻𝘁 𝘀𝗲𝗰𝘁𝗶𝗼𝗻𝘀 ✪ 𝗣𝗿𝗼𝘃𝗶𝗱𝗲 𝗱𝗲𝘁𝗮𝗶𝗹𝗲𝗱 𝗮𝗻𝘀…"
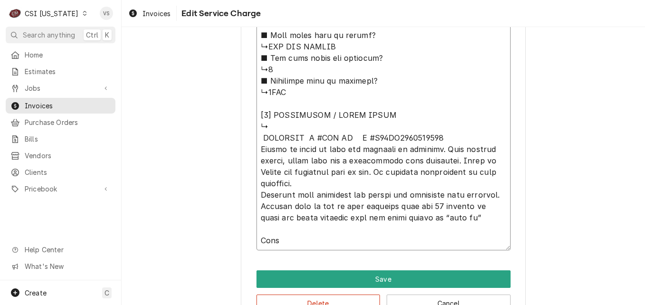
scroll to position [994, 0]
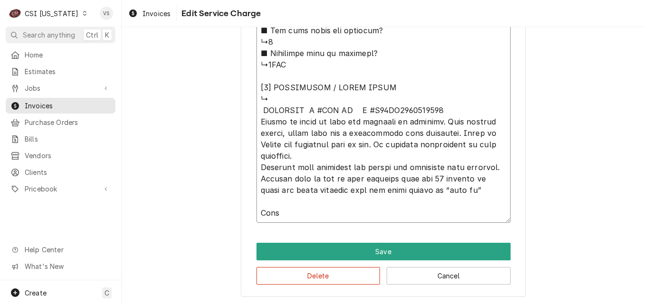
drag, startPoint x: 282, startPoint y: 213, endPoint x: 255, endPoint y: 213, distance: 26.6
type textarea "x"
drag, startPoint x: 259, startPoint y: 110, endPoint x: 449, endPoint y: 214, distance: 216.1
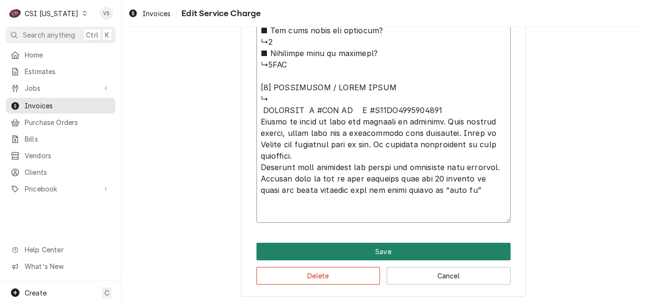
type textarea "⚠️ 𝗙𝗢𝗥𝗠 𝗜𝗡𝗦𝗧𝗥𝗨𝗖𝗧𝗜𝗢𝗡𝗦 ⚠️ ✪ 𝗖𝗼𝗺𝗽𝗹𝗲𝘁𝗲 𝗮𝗹𝗹 𝗿𝗲𝗹𝗲𝘃𝗮𝗻𝘁 𝘀𝗲𝗰𝘁𝗶𝗼𝗻𝘀 ✪ 𝗣𝗿𝗼𝘃𝗶𝗱𝗲 𝗱𝗲𝘁𝗮𝗶𝗹𝗲𝗱 𝗮𝗻𝘀…"
click at [371, 249] on button "Save" at bounding box center [383, 252] width 254 height 18
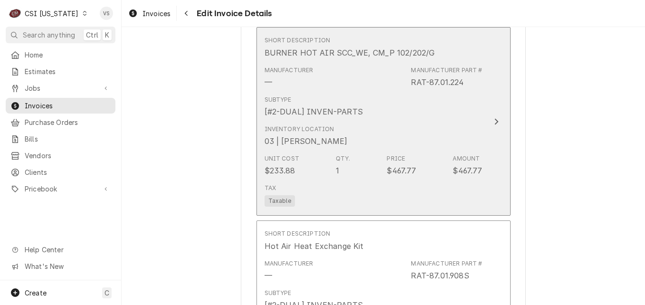
scroll to position [2429, 0]
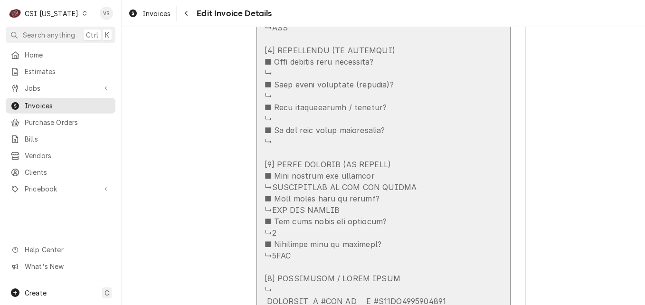
click at [406, 134] on div "Update Line Item" at bounding box center [373, 22] width 218 height 752
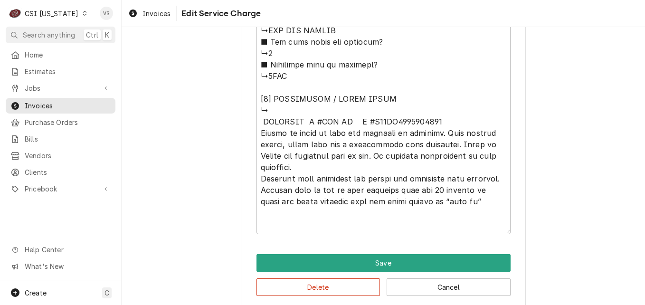
scroll to position [994, 0]
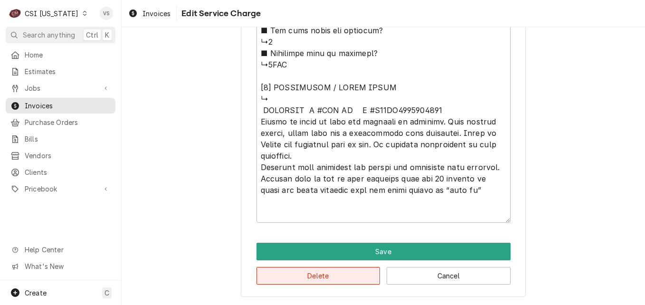
click at [330, 275] on button "Delete" at bounding box center [318, 276] width 124 height 18
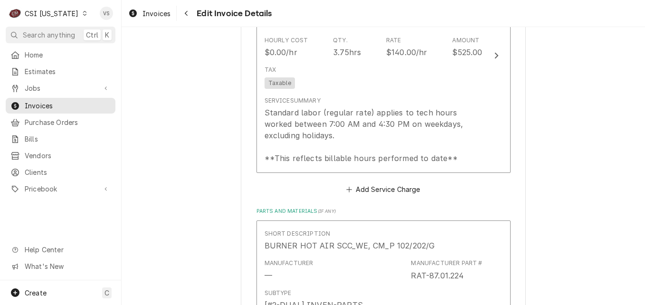
scroll to position [969, 0]
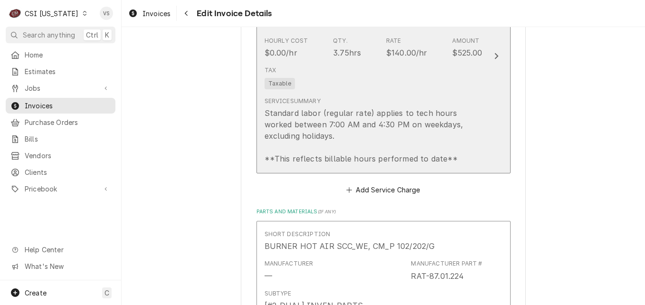
click at [385, 82] on div "Tax Taxable" at bounding box center [373, 77] width 218 height 30
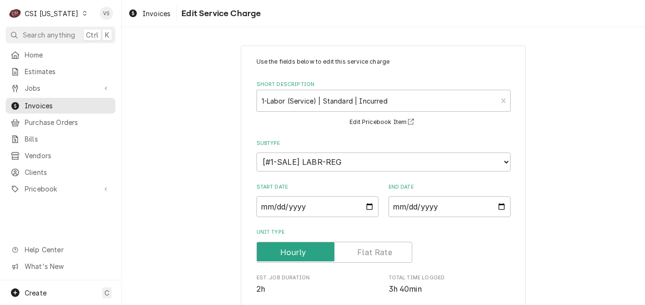
scroll to position [287, 0]
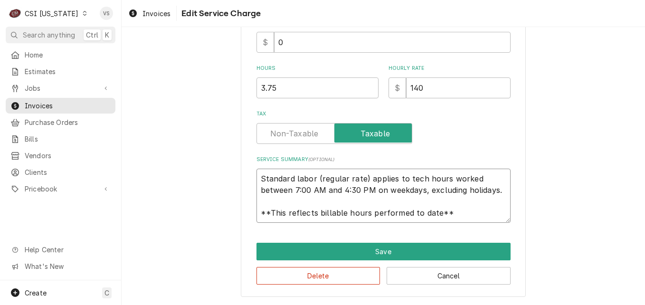
click at [259, 178] on textarea "Standard labor (regular rate) applies to tech hours worked between 7:00 AM and …" at bounding box center [383, 196] width 254 height 54
drag, startPoint x: 493, startPoint y: 203, endPoint x: 487, endPoint y: 210, distance: 9.1
click at [488, 210] on textarea "Standard labor (regular rate) applies to tech hours worked between 7:00 AM and …" at bounding box center [383, 196] width 254 height 54
paste textarea "RATIONAL M #SCC WE S #G12SI1809269384 Picked up parts at shop and returned to l…"
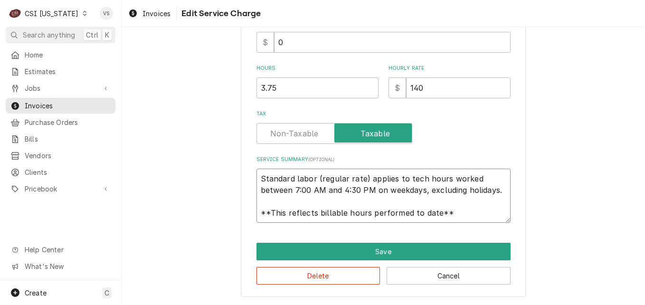
type textarea "x"
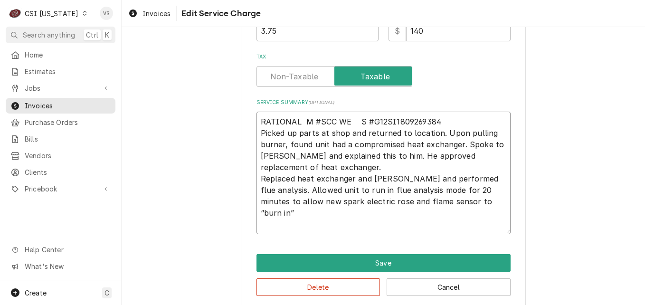
scroll to position [356, 0]
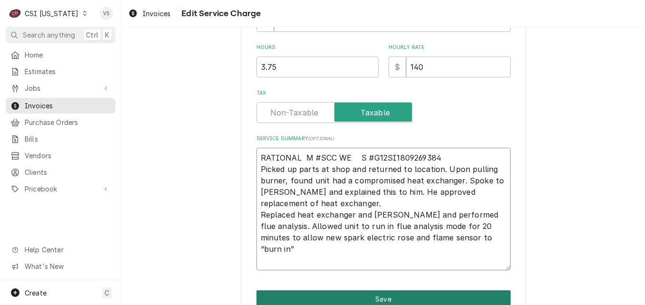
type textarea "RATIONAL M #SCC WE S #G12SI1809269384 Picked up parts at shop and returned to l…"
click at [348, 296] on button "Save" at bounding box center [383, 299] width 254 height 18
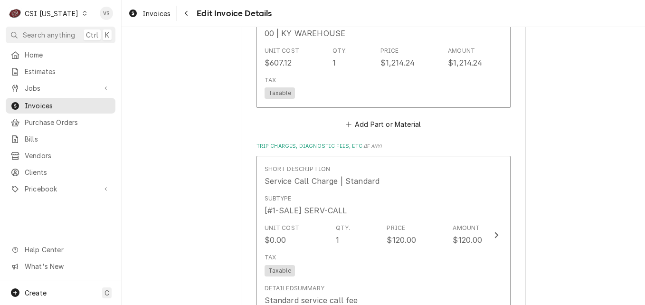
scroll to position [2169, 0]
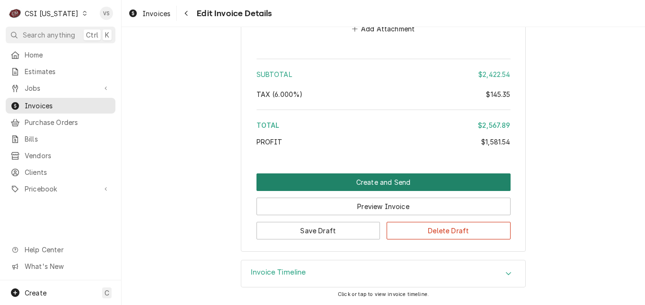
click at [316, 185] on button "Create and Send" at bounding box center [383, 182] width 254 height 18
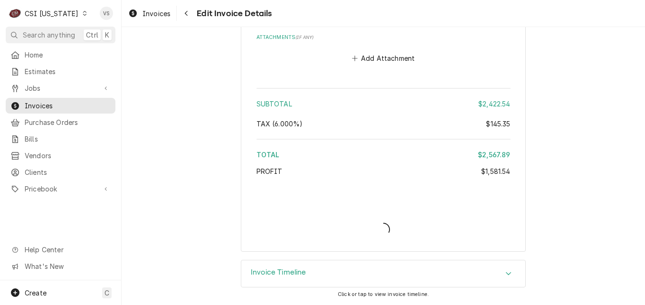
type textarea "x"
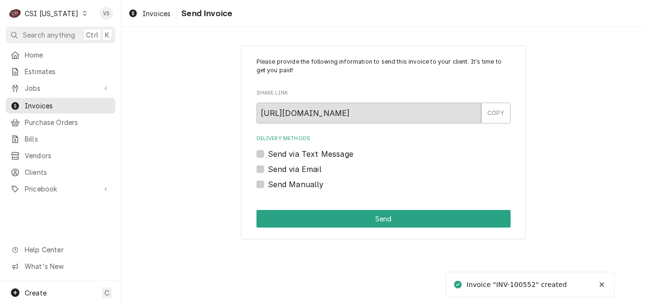
click at [268, 185] on label "Send Manually" at bounding box center [296, 184] width 56 height 11
click at [268, 185] on input "Send Manually" at bounding box center [395, 189] width 254 height 21
checkbox input "true"
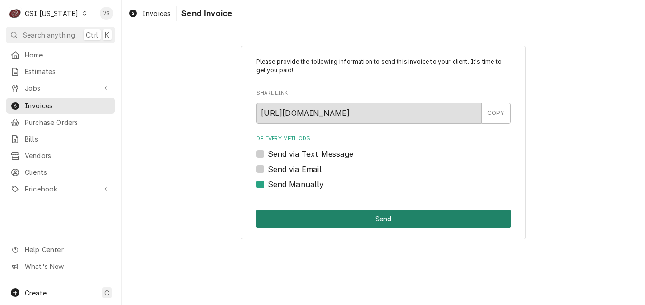
click at [305, 216] on button "Send" at bounding box center [383, 219] width 254 height 18
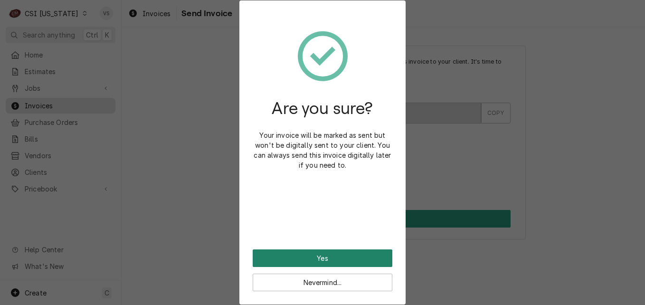
click at [331, 256] on button "Yes" at bounding box center [323, 258] width 140 height 18
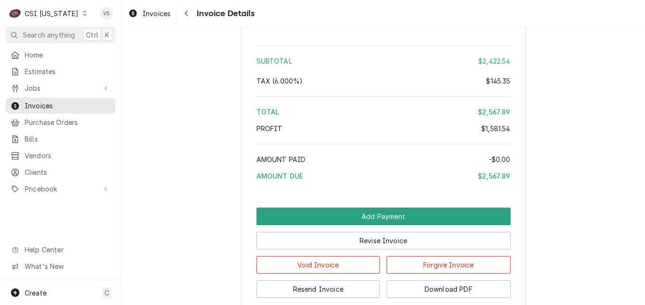
scroll to position [1947, 0]
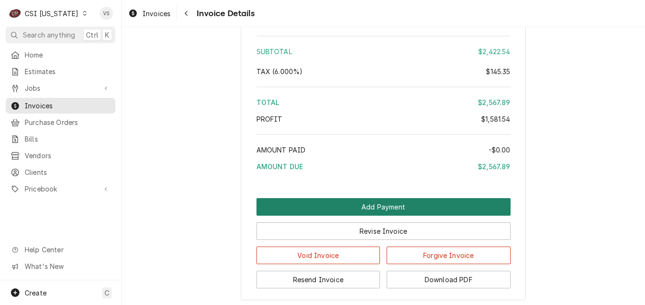
click at [344, 216] on button "Add Payment" at bounding box center [383, 207] width 254 height 18
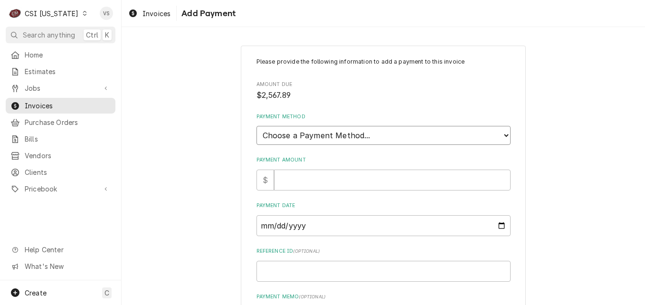
click at [295, 138] on select "Choose a Payment Method... Cash Check Credit/Debit Card ACH/eCheck Other" at bounding box center [383, 135] width 254 height 19
select select "3"
click at [256, 126] on select "Choose a Payment Method... Cash Check Credit/Debit Card ACH/eCheck Other" at bounding box center [383, 135] width 254 height 19
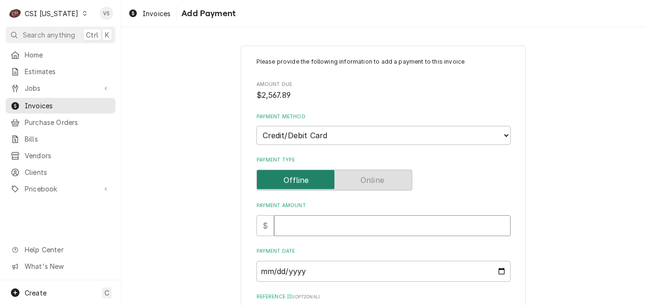
click at [293, 225] on input "Payment Amount" at bounding box center [392, 225] width 236 height 21
type textarea "x"
type input "2"
type textarea "x"
type input "25"
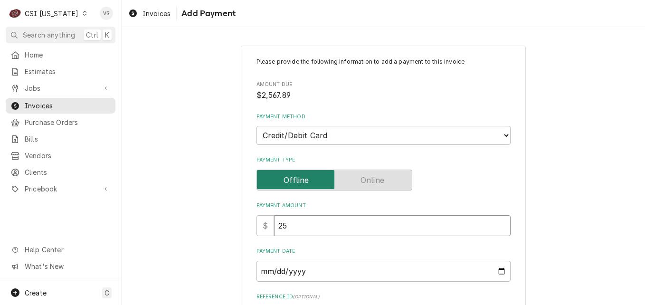
type textarea "x"
type input "256"
type textarea "x"
type input "2567"
type textarea "x"
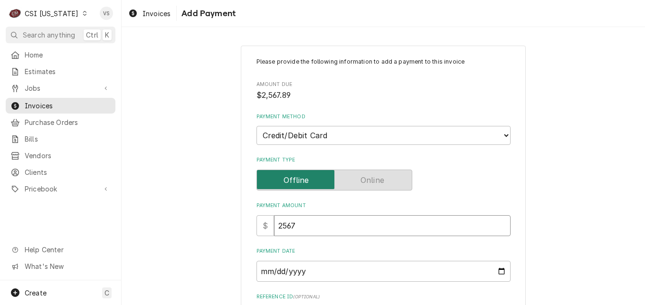
type input "2567.8"
type textarea "x"
type input "2567.89"
click at [500, 269] on input "Payment Date" at bounding box center [383, 271] width 254 height 21
type input "2025-08-13"
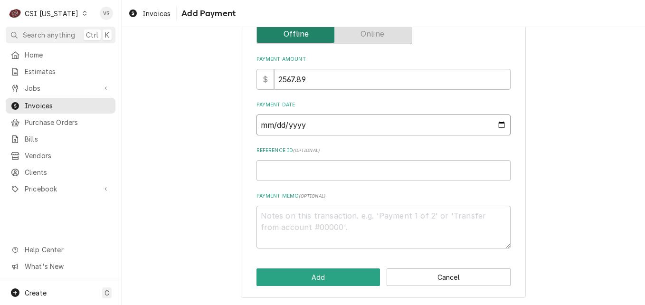
scroll to position [148, 0]
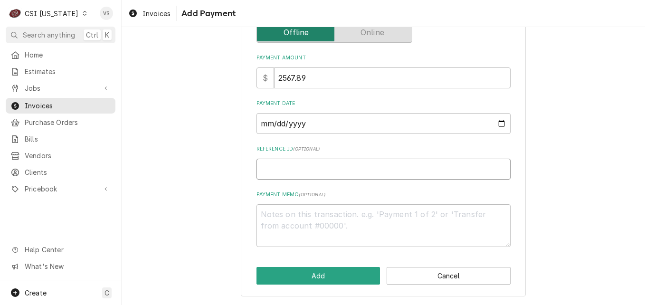
click at [268, 169] on input "Reference ID ( optional )" at bounding box center [383, 169] width 254 height 21
type textarea "x"
type input "0"
type textarea "x"
type input "01"
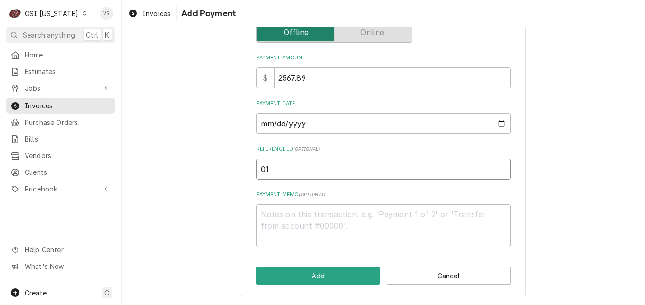
type textarea "x"
type input "016"
type textarea "x"
type input "0165"
type textarea "x"
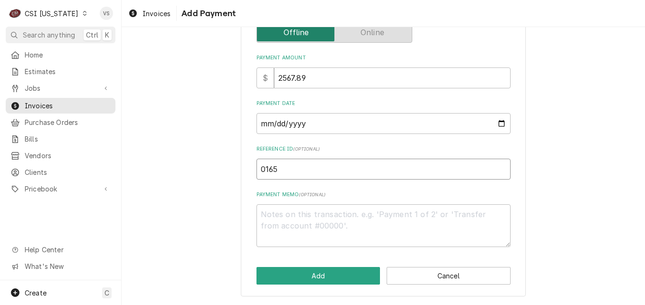
type input "01650"
type textarea "x"
type input "016506"
click at [279, 210] on textarea "Payment Memo ( optional )" at bounding box center [383, 225] width 254 height 43
type textarea "x"
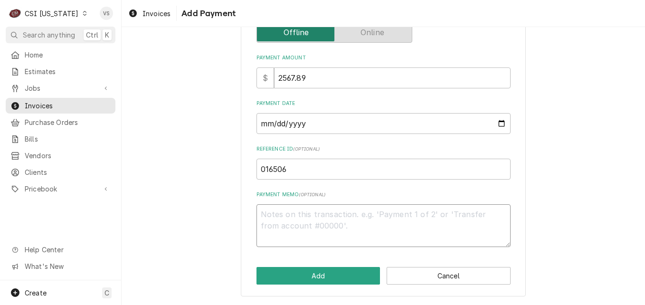
type textarea "V"
type textarea "x"
type textarea "Vi"
type textarea "x"
type textarea "Vis"
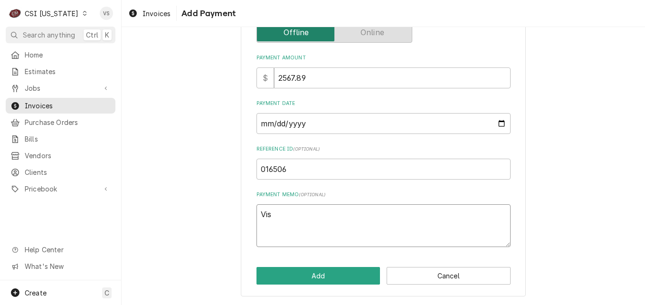
type textarea "x"
type textarea "Visa"
type textarea "x"
type textarea "Visa"
type textarea "x"
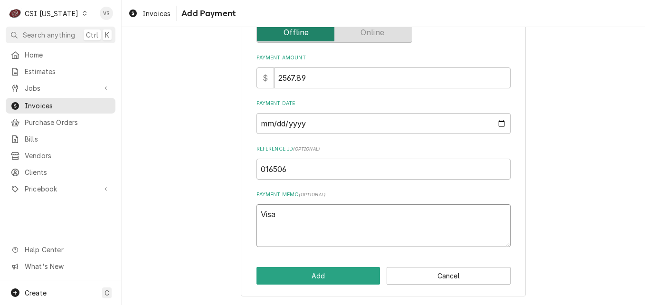
type textarea "Visa 9"
type textarea "x"
type textarea "Visa 94"
type textarea "x"
type textarea "Visa 948"
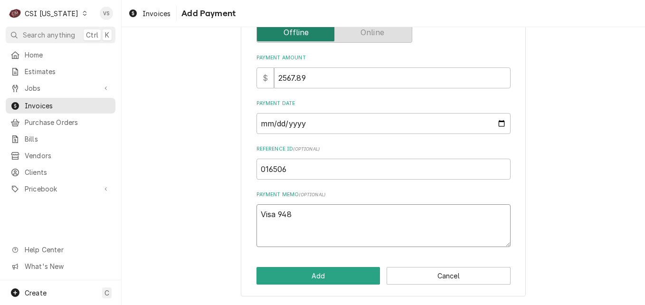
type textarea "x"
type textarea "Visa 9486"
click at [329, 278] on button "Add" at bounding box center [318, 276] width 124 height 18
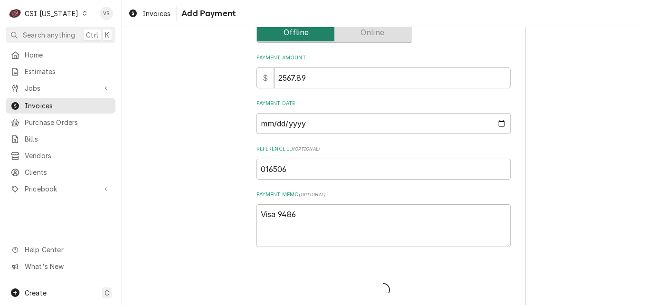
type textarea "x"
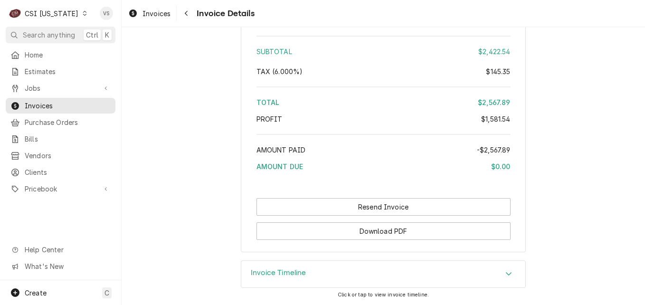
scroll to position [2137, 0]
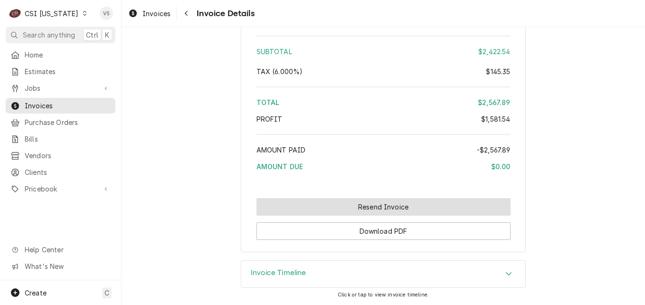
click at [319, 211] on button "Resend Invoice" at bounding box center [383, 207] width 254 height 18
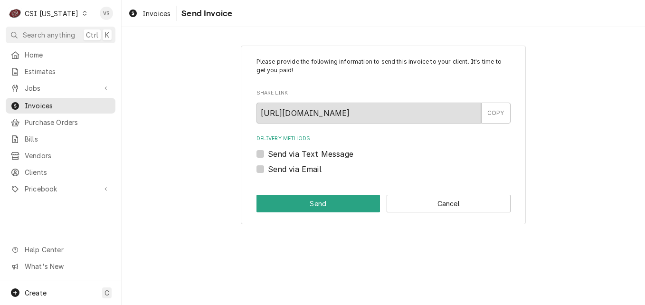
click at [268, 167] on label "Send via Email" at bounding box center [295, 168] width 54 height 11
click at [268, 167] on input "Send via Email" at bounding box center [395, 173] width 254 height 21
checkbox input "true"
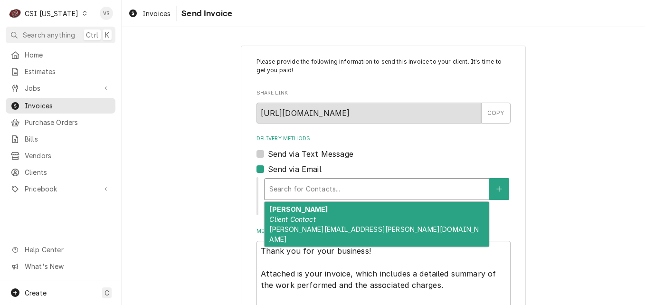
click at [278, 194] on div "Delivery Methods" at bounding box center [376, 188] width 215 height 17
click at [289, 213] on strong "[PERSON_NAME]" at bounding box center [298, 209] width 58 height 8
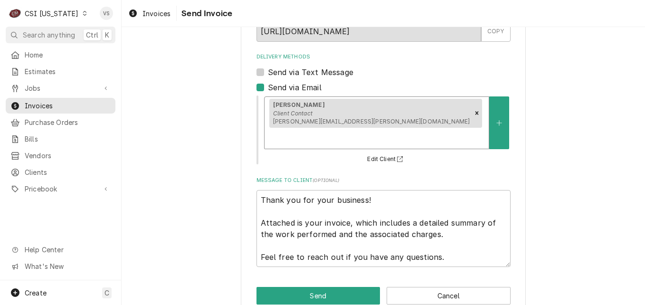
scroll to position [83, 0]
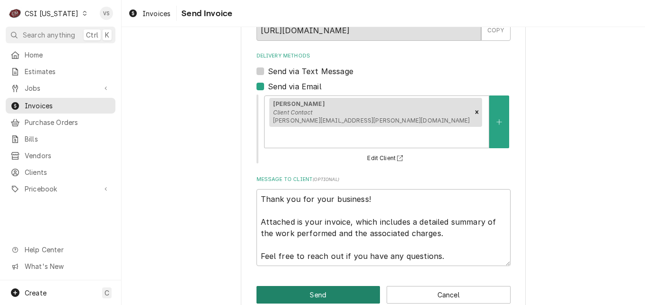
click at [302, 286] on button "Send" at bounding box center [318, 295] width 124 height 18
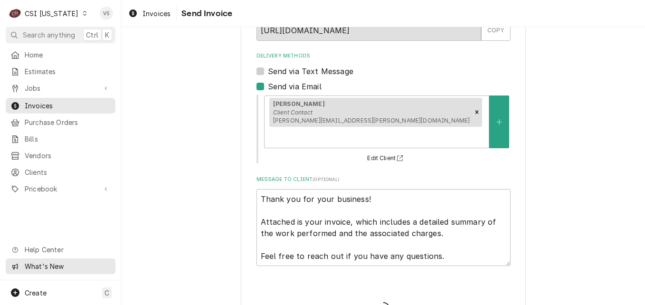
type textarea "x"
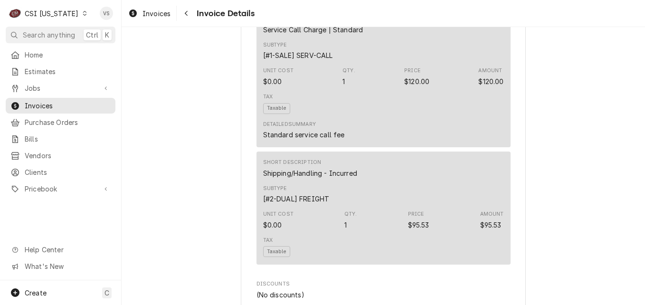
scroll to position [1187, 0]
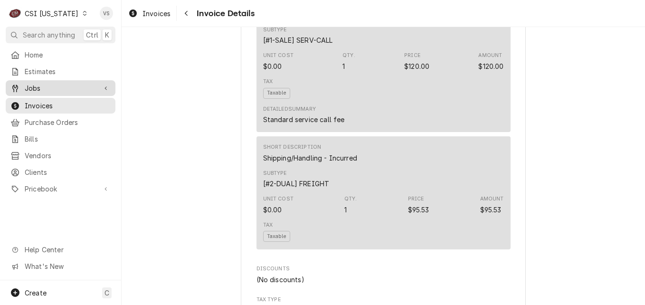
click at [37, 84] on span "Jobs" at bounding box center [61, 88] width 72 height 10
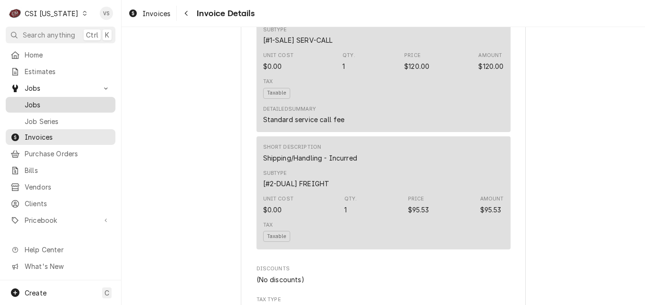
click at [45, 104] on span "Jobs" at bounding box center [68, 105] width 86 height 10
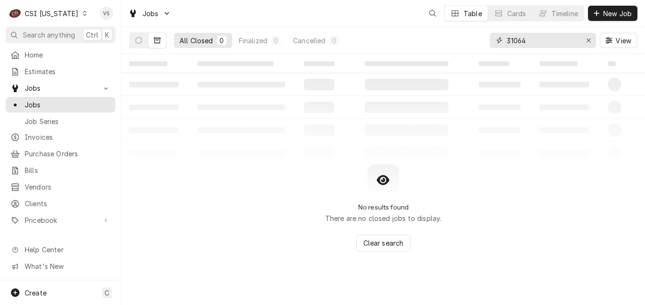
click at [481, 43] on div "All Closed 0 Finalized 0 Cancelled 0 31064 View" at bounding box center [383, 40] width 508 height 27
type input "10459"
click at [133, 38] on button "Dynamic Content Wrapper" at bounding box center [139, 40] width 18 height 15
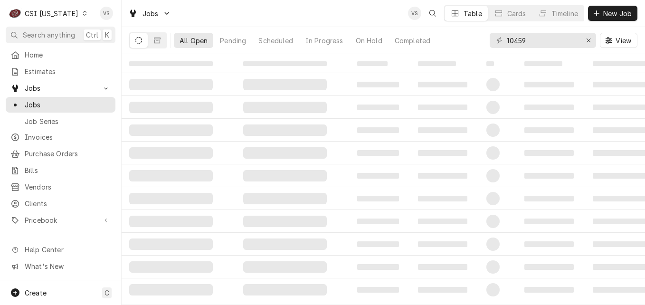
click at [138, 44] on button "Dynamic Content Wrapper" at bounding box center [139, 40] width 18 height 15
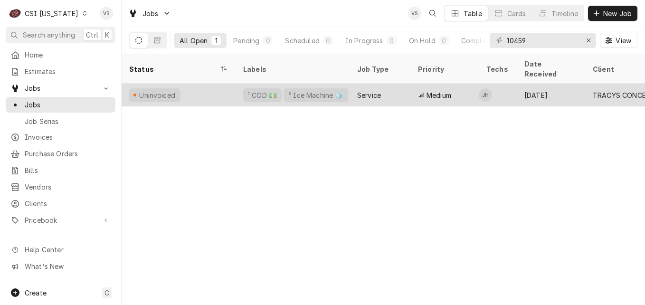
click at [222, 84] on div "Uninvoiced" at bounding box center [179, 95] width 114 height 23
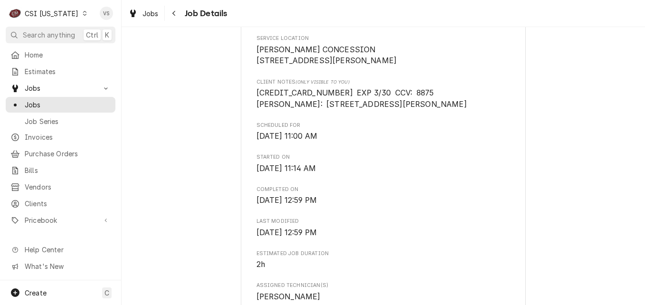
scroll to position [237, 0]
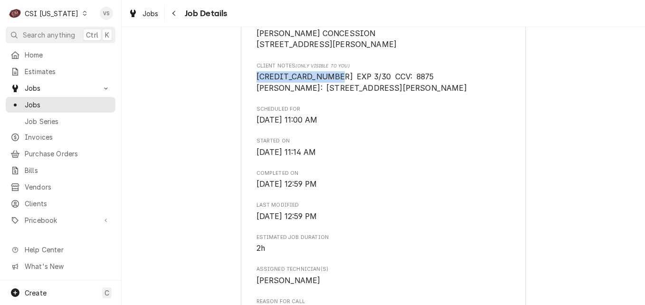
drag, startPoint x: 322, startPoint y: 85, endPoint x: 251, endPoint y: 87, distance: 71.2
drag, startPoint x: 251, startPoint y: 87, endPoint x: 270, endPoint y: 89, distance: 19.1
copy span "[CREDIT_CARD_NUMBER]"
drag, startPoint x: 317, startPoint y: 99, endPoint x: 252, endPoint y: 100, distance: 65.5
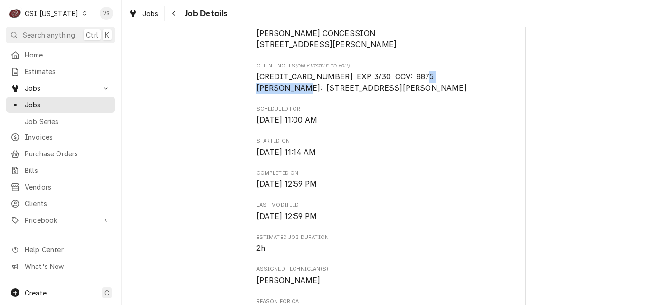
copy span "TRACY SCUDDAY"
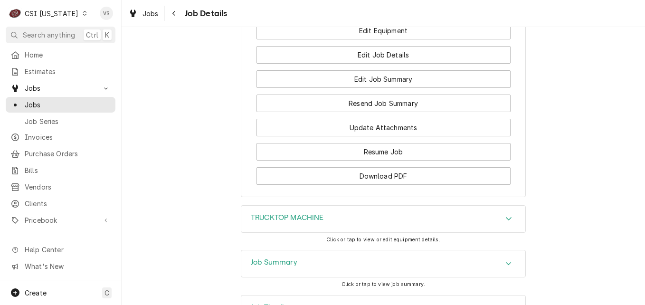
scroll to position [1035, 0]
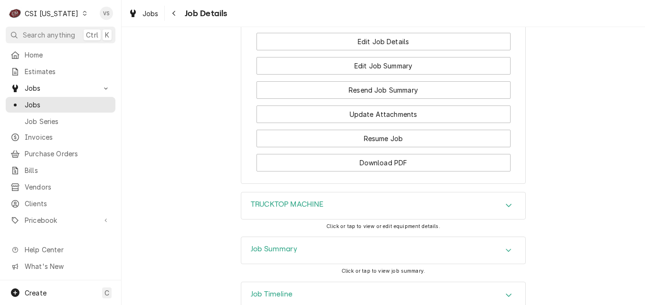
click at [506, 291] on icon "Accordion Header" at bounding box center [508, 295] width 7 height 8
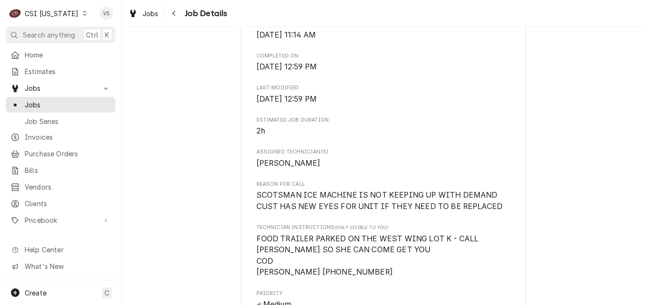
scroll to position [513, 0]
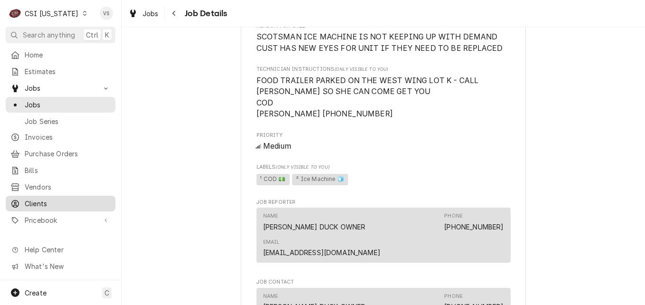
click at [50, 203] on div "Clients" at bounding box center [61, 204] width 106 height 12
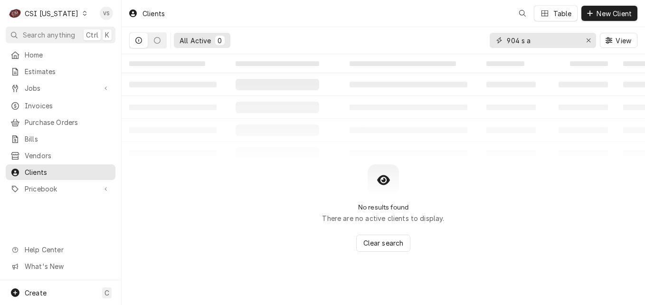
click at [483, 42] on div "All Active 0 904 s a View" at bounding box center [383, 40] width 508 height 27
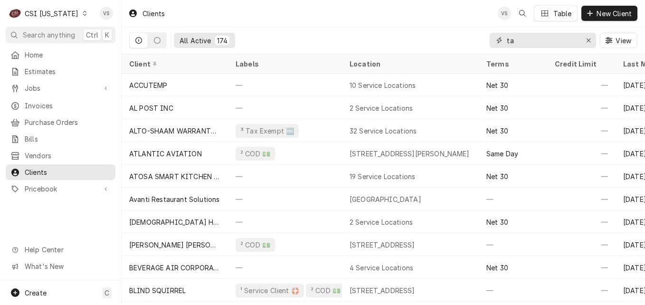
drag, startPoint x: 524, startPoint y: 41, endPoint x: 493, endPoint y: 40, distance: 30.9
click at [493, 40] on div "ta" at bounding box center [542, 40] width 106 height 15
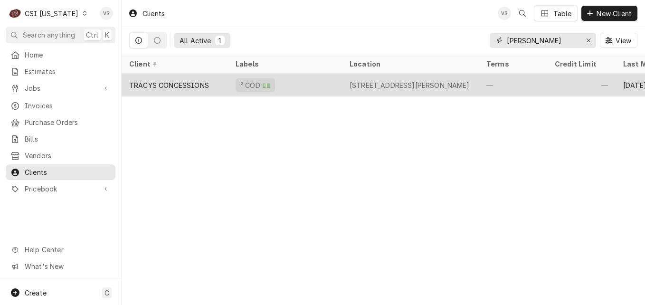
type input "[PERSON_NAME]"
click at [210, 79] on div "TRACYS CONCESSIONS" at bounding box center [175, 85] width 106 height 23
click at [224, 84] on div "TRACYS CONCESSIONS" at bounding box center [175, 85] width 106 height 23
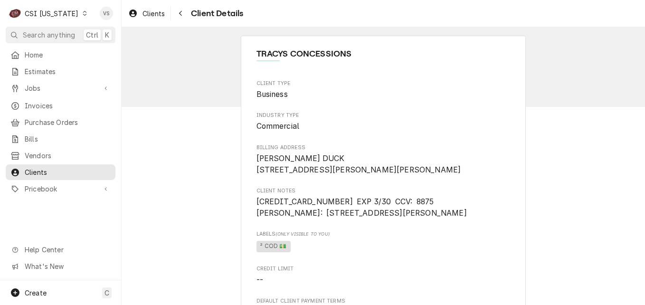
scroll to position [471, 0]
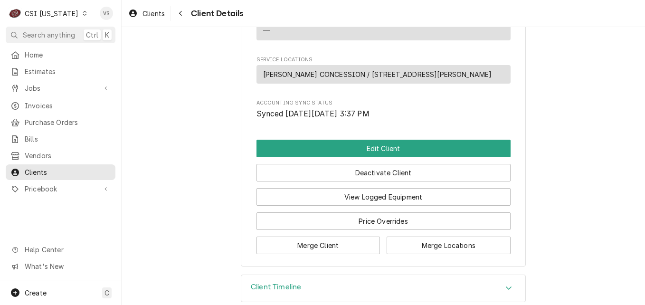
click at [507, 284] on icon "Accordion Header" at bounding box center [508, 288] width 7 height 8
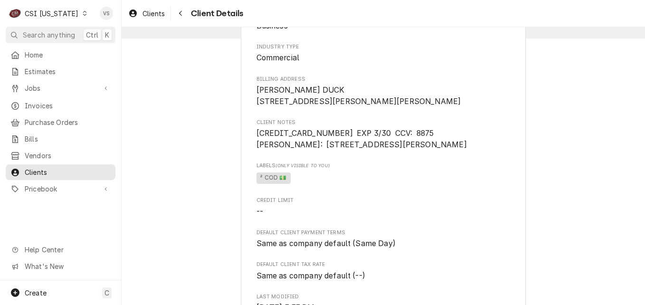
scroll to position [47, 0]
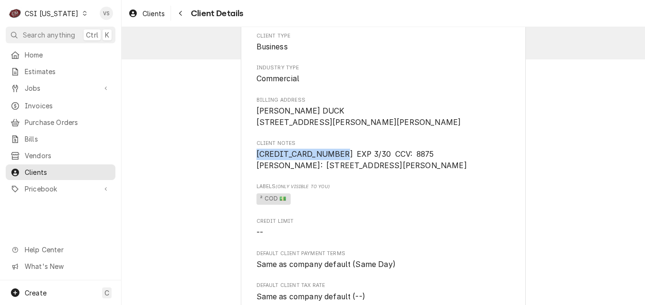
drag, startPoint x: 326, startPoint y: 165, endPoint x: 251, endPoint y: 166, distance: 75.5
drag, startPoint x: 251, startPoint y: 166, endPoint x: 264, endPoint y: 165, distance: 13.3
copy span "[CREDIT_CARD_NUMBER]"
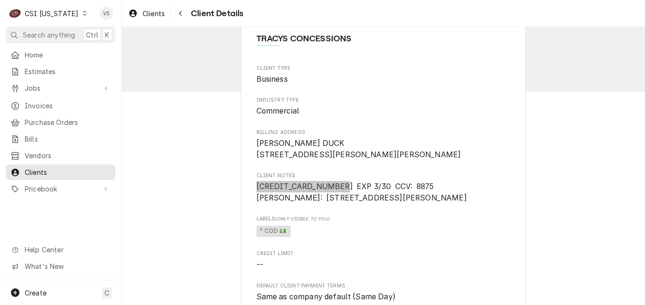
scroll to position [0, 0]
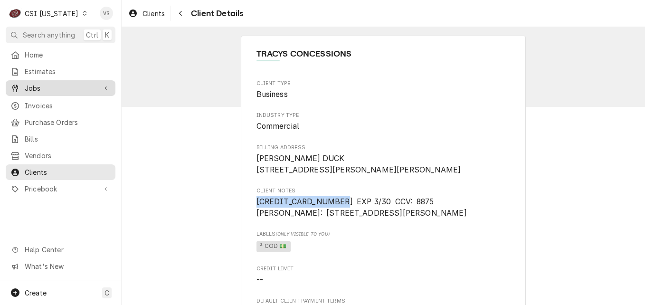
click at [36, 84] on span "Jobs" at bounding box center [61, 88] width 72 height 10
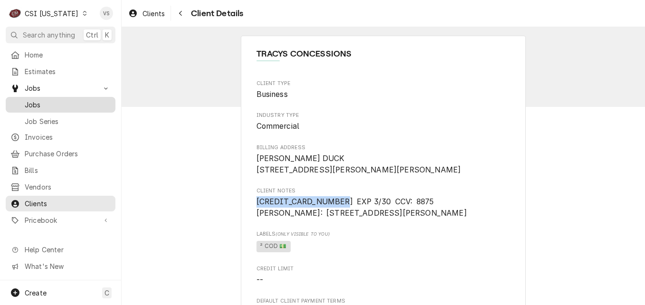
click at [35, 101] on span "Jobs" at bounding box center [68, 105] width 86 height 10
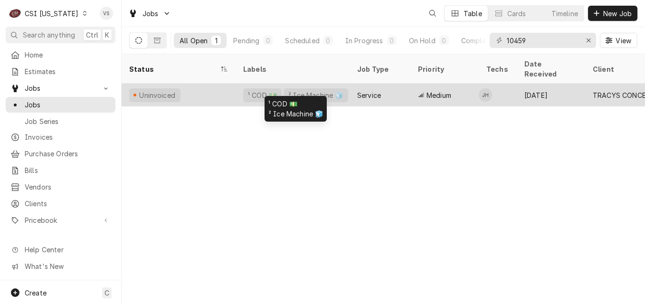
click at [233, 84] on div "Uninvoiced" at bounding box center [179, 95] width 114 height 23
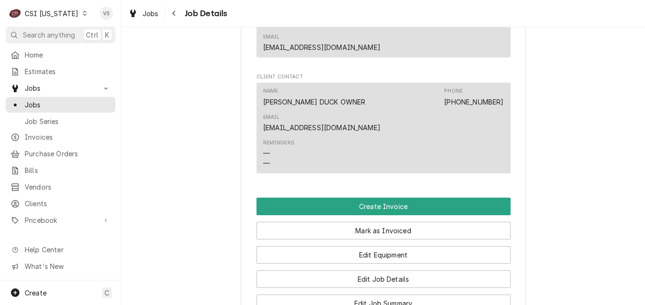
scroll to position [760, 0]
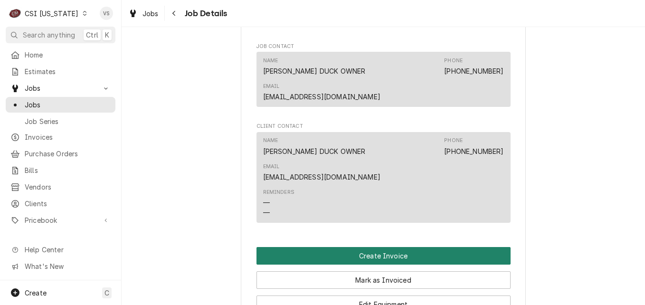
click at [324, 247] on button "Create Invoice" at bounding box center [383, 256] width 254 height 18
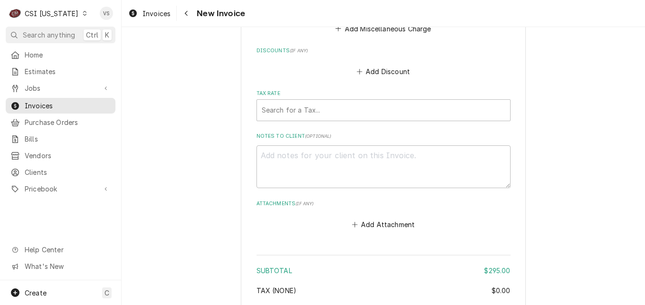
scroll to position [2421, 0]
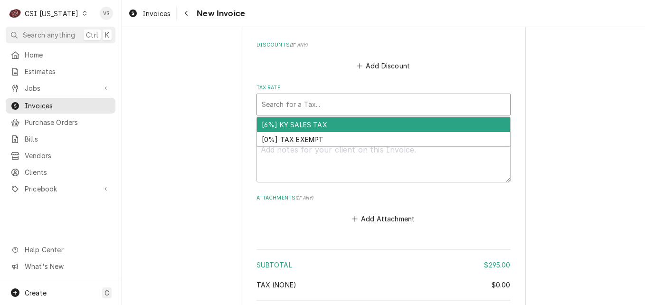
click at [279, 96] on div "Tax Rate" at bounding box center [384, 104] width 244 height 17
click at [282, 117] on div "[6%] KY SALES TAX" at bounding box center [383, 124] width 253 height 15
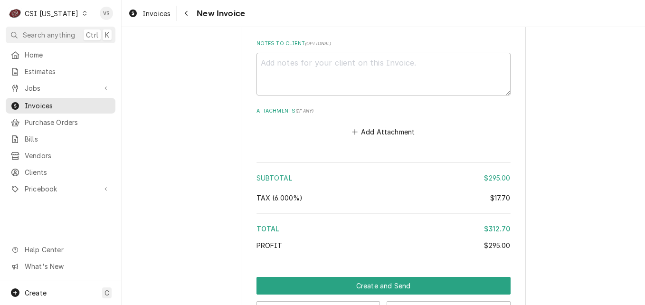
scroll to position [2547, 0]
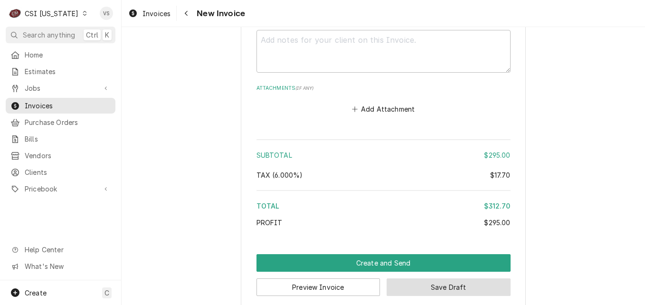
click at [462, 278] on button "Save Draft" at bounding box center [448, 287] width 124 height 18
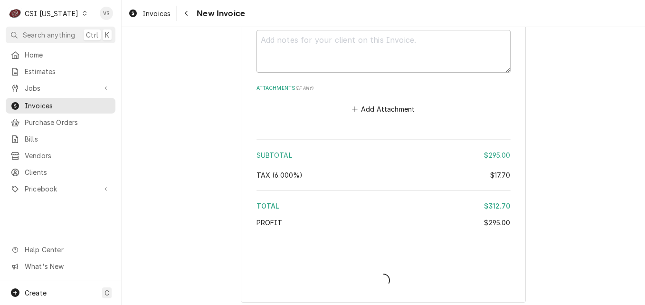
scroll to position [2542, 0]
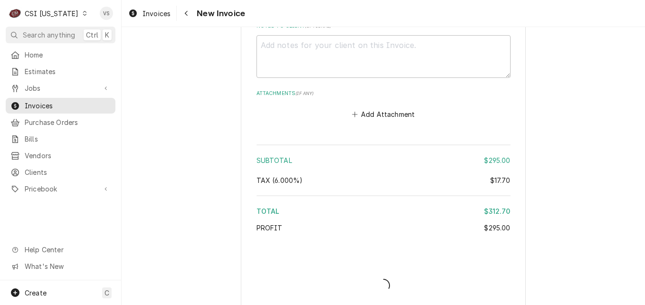
type textarea "x"
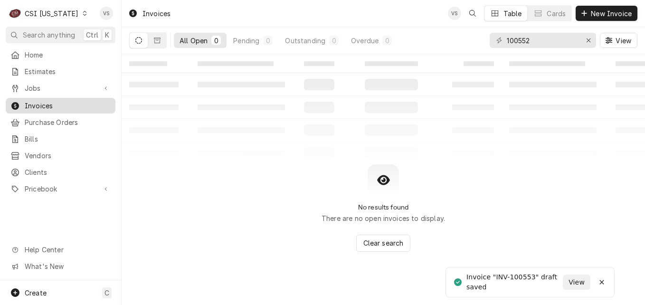
click at [86, 102] on span "Invoices" at bounding box center [68, 106] width 86 height 10
click at [489, 40] on div "All Open 0 Pending 0 Outstanding 0 Overdue 0 100552 View" at bounding box center [383, 40] width 508 height 27
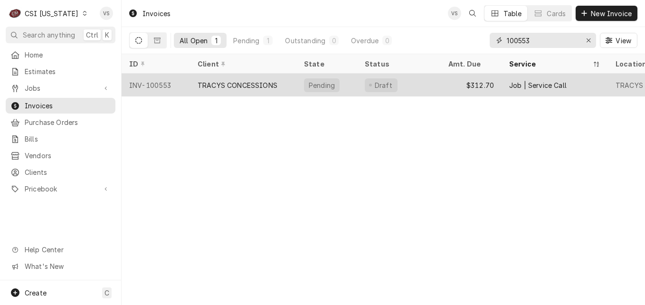
type input "100553"
click at [290, 82] on div "TRACYS CONCESSIONS" at bounding box center [243, 85] width 106 height 23
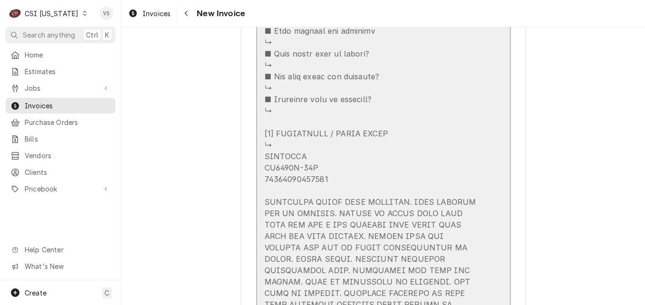
scroll to position [1614, 0]
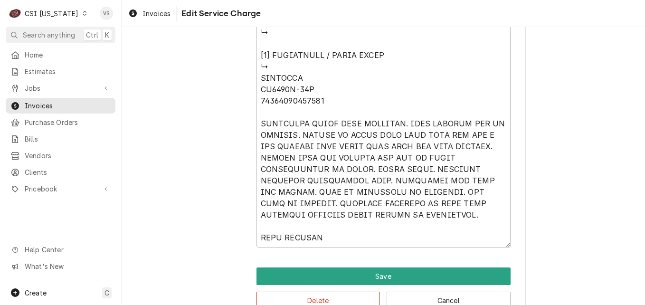
scroll to position [1074, 0]
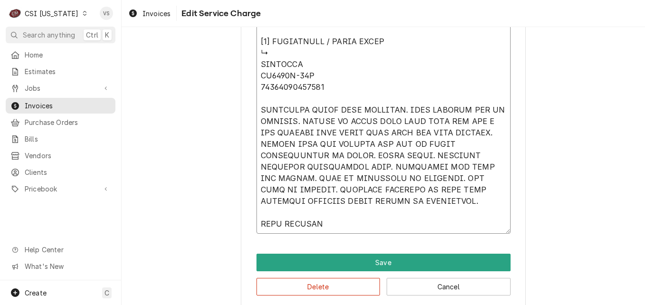
type textarea "x"
type textarea "⚠️ 𝗙𝗢𝗥𝗠 𝗜𝗡𝗦𝗧𝗥𝗨𝗖𝗧𝗜𝗢𝗡𝗦 ⚠️ ✪ 𝗖𝗼𝗺𝗽𝗹𝗲𝘁𝗲 𝗮𝗹𝗹 𝗿𝗲𝗹𝗲𝘃𝗮𝗻𝘁 𝘀𝗲𝗰𝘁𝗶𝗼𝗻𝘀 ✪ 𝗣𝗿𝗼𝘃𝗶𝗱𝗲 𝗱𝗲𝘁𝗮𝗶𝗹𝗲𝗱 𝗮𝗻𝘀…"
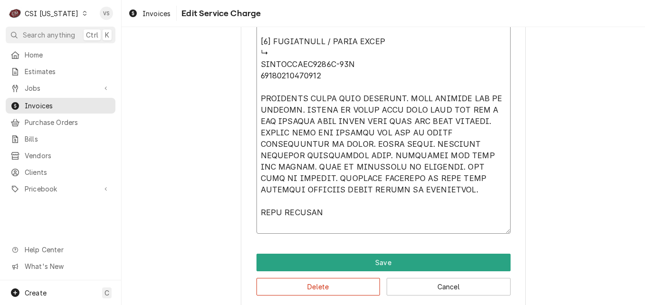
scroll to position [1073, 0]
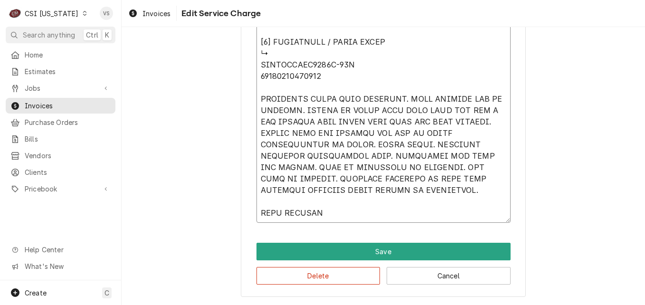
type textarea "x"
type textarea "⚠️ 𝗙𝗢𝗥𝗠 𝗜𝗡𝗦𝗧𝗥𝗨𝗖𝗧𝗜𝗢𝗡𝗦 ⚠️ ✪ 𝗖𝗼𝗺𝗽𝗹𝗲𝘁𝗲 𝗮𝗹𝗹 𝗿𝗲𝗹𝗲𝘃𝗮𝗻𝘁 𝘀𝗲𝗰𝘁𝗶𝗼𝗻𝘀 ✪ 𝗣𝗿𝗼𝘃𝗶𝗱𝗲 𝗱𝗲𝘁𝗮𝗶𝗹𝗲𝗱 𝗮𝗻𝘀…"
type textarea "x"
type textarea "⚠️ 𝗙𝗢𝗥𝗠 𝗜𝗡𝗦𝗧𝗥𝗨𝗖𝗧𝗜𝗢𝗡𝗦 ⚠️ ✪ 𝗖𝗼𝗺𝗽𝗹𝗲𝘁𝗲 𝗮𝗹𝗹 𝗿𝗲𝗹𝗲𝘃𝗮𝗻𝘁 𝘀𝗲𝗰𝘁𝗶𝗼𝗻𝘀 ✪ 𝗣𝗿𝗼𝘃𝗶𝗱𝗲 𝗱𝗲𝘁𝗮𝗶𝗹𝗲𝗱 𝗮𝗻𝘀…"
type textarea "x"
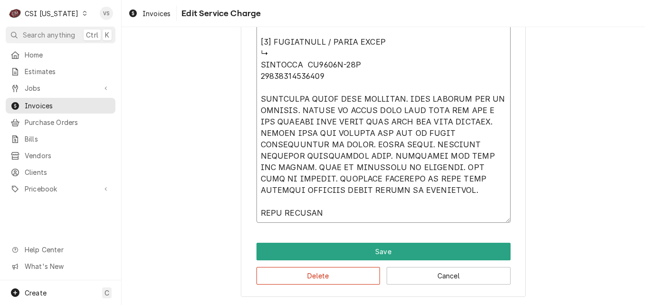
type textarea "⚠️ 𝗙𝗢𝗥𝗠 𝗜𝗡𝗦𝗧𝗥𝗨𝗖𝗧𝗜𝗢𝗡𝗦 ⚠️ ✪ 𝗖𝗼𝗺𝗽𝗹𝗲𝘁𝗲 𝗮𝗹𝗹 𝗿𝗲𝗹𝗲𝘃𝗮𝗻𝘁 𝘀𝗲𝗰𝘁𝗶𝗼𝗻𝘀 ✪ 𝗣𝗿𝗼𝘃𝗶𝗱𝗲 𝗱𝗲𝘁𝗮𝗶𝗹𝗲𝗱 𝗮𝗻𝘀…"
type textarea "x"
type textarea "⚠️ 𝗙𝗢𝗥𝗠 𝗜𝗡𝗦𝗧𝗥𝗨𝗖𝗧𝗜𝗢𝗡𝗦 ⚠️ ✪ 𝗖𝗼𝗺𝗽𝗹𝗲𝘁𝗲 𝗮𝗹𝗹 𝗿𝗲𝗹𝗲𝘃𝗮𝗻𝘁 𝘀𝗲𝗰𝘁𝗶𝗼𝗻𝘀 ✪ 𝗣𝗿𝗼𝘃𝗶𝗱𝗲 𝗱𝗲𝘁𝗮𝗶𝗹𝗲𝗱 𝗮𝗻𝘀…"
type textarea "x"
type textarea "⚠️ 𝗙𝗢𝗥𝗠 𝗜𝗡𝗦𝗧𝗥𝗨𝗖𝗧𝗜𝗢𝗡𝗦 ⚠️ ✪ 𝗖𝗼𝗺𝗽𝗹𝗲𝘁𝗲 𝗮𝗹𝗹 𝗿𝗲𝗹𝗲𝘃𝗮𝗻𝘁 𝘀𝗲𝗰𝘁𝗶𝗼𝗻𝘀 ✪ 𝗣𝗿𝗼𝘃𝗶𝗱𝗲 𝗱𝗲𝘁𝗮𝗶𝗹𝗲𝗱 𝗮𝗻𝘀…"
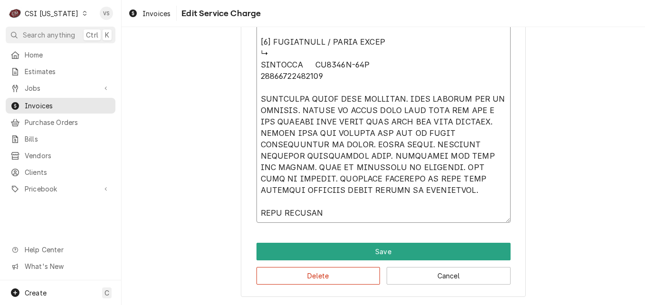
type textarea "x"
type textarea "⚠️ 𝗙𝗢𝗥𝗠 𝗜𝗡𝗦𝗧𝗥𝗨𝗖𝗧𝗜𝗢𝗡𝗦 ⚠️ ✪ 𝗖𝗼𝗺𝗽𝗹𝗲𝘁𝗲 𝗮𝗹𝗹 𝗿𝗲𝗹𝗲𝘃𝗮𝗻𝘁 𝘀𝗲𝗰𝘁𝗶𝗼𝗻𝘀 ✪ 𝗣𝗿𝗼𝘃𝗶𝗱𝗲 𝗱𝗲𝘁𝗮𝗶𝗹𝗲𝗱 𝗮𝗻𝘀…"
type textarea "x"
type textarea "⚠️ 𝗙𝗢𝗥𝗠 𝗜𝗡𝗦𝗧𝗥𝗨𝗖𝗧𝗜𝗢𝗡𝗦 ⚠️ ✪ 𝗖𝗼𝗺𝗽𝗹𝗲𝘁𝗲 𝗮𝗹𝗹 𝗿𝗲𝗹𝗲𝘃𝗮𝗻𝘁 𝘀𝗲𝗰𝘁𝗶𝗼𝗻𝘀 ✪ 𝗣𝗿𝗼𝘃𝗶𝗱𝗲 𝗱𝗲𝘁𝗮𝗶𝗹𝗲𝗱 𝗮𝗻𝘀…"
type textarea "x"
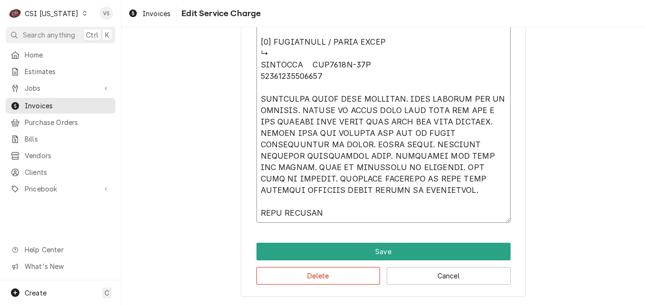
type textarea "⚠️ 𝗙𝗢𝗥𝗠 𝗜𝗡𝗦𝗧𝗥𝗨𝗖𝗧𝗜𝗢𝗡𝗦 ⚠️ ✪ 𝗖𝗼𝗺𝗽𝗹𝗲𝘁𝗲 𝗮𝗹𝗹 𝗿𝗲𝗹𝗲𝘃𝗮𝗻𝘁 𝘀𝗲𝗰𝘁𝗶𝗼𝗻𝘀 ✪ 𝗣𝗿𝗼𝘃𝗶𝗱𝗲 𝗱𝗲𝘁𝗮𝗶𝗹𝗲𝗱 𝗮𝗻𝘀…"
type textarea "x"
type textarea "⚠️ 𝗙𝗢𝗥𝗠 𝗜𝗡𝗦𝗧𝗥𝗨𝗖𝗧𝗜𝗢𝗡𝗦 ⚠️ ✪ 𝗖𝗼𝗺𝗽𝗹𝗲𝘁𝗲 𝗮𝗹𝗹 𝗿𝗲𝗹𝗲𝘃𝗮𝗻𝘁 𝘀𝗲𝗰𝘁𝗶𝗼𝗻𝘀 ✪ 𝗣𝗿𝗼𝘃𝗶𝗱𝗲 𝗱𝗲𝘁𝗮𝗶𝗹𝗲𝗱 𝗮𝗻𝘀…"
type textarea "x"
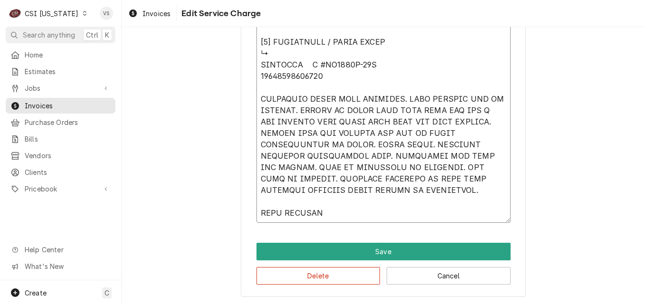
type textarea "⚠️ 𝗙𝗢𝗥𝗠 𝗜𝗡𝗦𝗧𝗥𝗨𝗖𝗧𝗜𝗢𝗡𝗦 ⚠️ ✪ 𝗖𝗼𝗺𝗽𝗹𝗲𝘁𝗲 𝗮𝗹𝗹 𝗿𝗲𝗹𝗲𝘃𝗮𝗻𝘁 𝘀𝗲𝗰𝘁𝗶𝗼𝗻𝘀 ✪ 𝗣𝗿𝗼𝘃𝗶𝗱𝗲 𝗱𝗲𝘁𝗮𝗶𝗹𝗲𝗱 𝗮𝗻𝘀…"
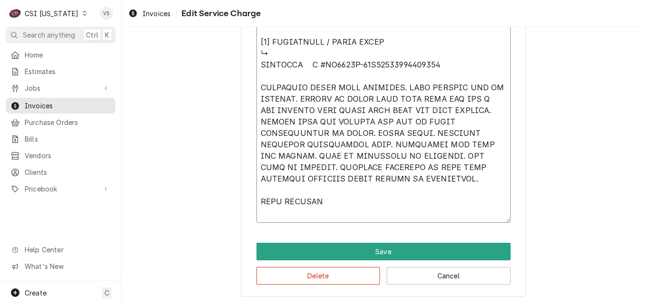
scroll to position [1062, 0]
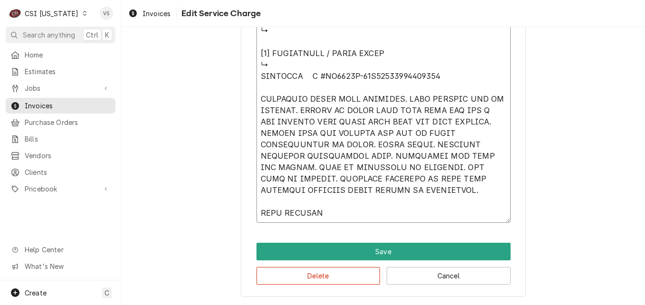
type textarea "x"
type textarea "⚠️ 𝗙𝗢𝗥𝗠 𝗜𝗡𝗦𝗧𝗥𝗨𝗖𝗧𝗜𝗢𝗡𝗦 ⚠️ ✪ 𝗖𝗼𝗺𝗽𝗹𝗲𝘁𝗲 𝗮𝗹𝗹 𝗿𝗲𝗹𝗲𝘃𝗮𝗻𝘁 𝘀𝗲𝗰𝘁𝗶𝗼𝗻𝘀 ✪ 𝗣𝗿𝗼𝘃𝗶𝗱𝗲 𝗱𝗲𝘁𝗮𝗶𝗹𝗲𝗱 𝗮𝗻𝘀…"
type textarea "x"
type textarea "⚠️ 𝗙𝗢𝗥𝗠 𝗜𝗡𝗦𝗧𝗥𝗨𝗖𝗧𝗜𝗢𝗡𝗦 ⚠️ ✪ 𝗖𝗼𝗺𝗽𝗹𝗲𝘁𝗲 𝗮𝗹𝗹 𝗿𝗲𝗹𝗲𝘃𝗮𝗻𝘁 𝘀𝗲𝗰𝘁𝗶𝗼𝗻𝘀 ✪ 𝗣𝗿𝗼𝘃𝗶𝗱𝗲 𝗱𝗲𝘁𝗮𝗶𝗹𝗲𝗱 𝗮𝗻𝘀…"
type textarea "x"
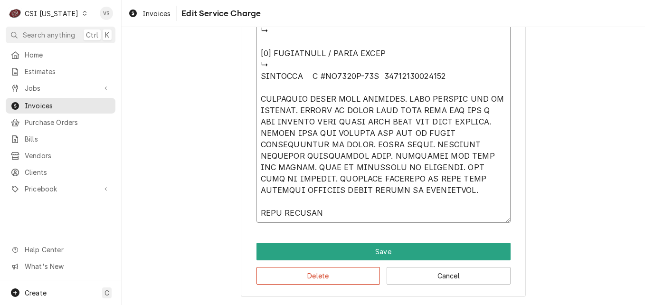
type textarea "⚠️ 𝗙𝗢𝗥𝗠 𝗜𝗡𝗦𝗧𝗥𝗨𝗖𝗧𝗜𝗢𝗡𝗦 ⚠️ ✪ 𝗖𝗼𝗺𝗽𝗹𝗲𝘁𝗲 𝗮𝗹𝗹 𝗿𝗲𝗹𝗲𝘃𝗮𝗻𝘁 𝘀𝗲𝗰𝘁𝗶𝗼𝗻𝘀 ✪ 𝗣𝗿𝗼𝘃𝗶𝗱𝗲 𝗱𝗲𝘁𝗮𝗶𝗹𝗲𝗱 𝗮𝗻𝘀…"
type textarea "x"
type textarea "⚠️ 𝗙𝗢𝗥𝗠 𝗜𝗡𝗦𝗧𝗥𝗨𝗖𝗧𝗜𝗢𝗡𝗦 ⚠️ ✪ 𝗖𝗼𝗺𝗽𝗹𝗲𝘁𝗲 𝗮𝗹𝗹 𝗿𝗲𝗹𝗲𝘃𝗮𝗻𝘁 𝘀𝗲𝗰𝘁𝗶𝗼𝗻𝘀 ✪ 𝗣𝗿𝗼𝘃𝗶𝗱𝗲 𝗱𝗲𝘁𝗮𝗶𝗹𝗲𝗱 𝗮𝗻𝘀…"
type textarea "x"
type textarea "⚠️ 𝗙𝗢𝗥𝗠 𝗜𝗡𝗦𝗧𝗥𝗨𝗖𝗧𝗜𝗢𝗡𝗦 ⚠️ ✪ 𝗖𝗼𝗺𝗽𝗹𝗲𝘁𝗲 𝗮𝗹𝗹 𝗿𝗲𝗹𝗲𝘃𝗮𝗻𝘁 𝘀𝗲𝗰𝘁𝗶𝗼𝗻𝘀 ✪ 𝗣𝗿𝗼𝘃𝗶𝗱𝗲 𝗱𝗲𝘁𝗮𝗶𝗹𝗲𝗱 𝗮𝗻𝘀…"
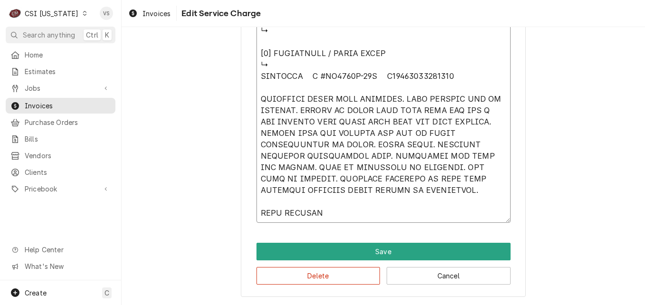
type textarea "x"
type textarea "⚠️ 𝗙𝗢𝗥𝗠 𝗜𝗡𝗦𝗧𝗥𝗨𝗖𝗧𝗜𝗢𝗡𝗦 ⚠️ ✪ 𝗖𝗼𝗺𝗽𝗹𝗲𝘁𝗲 𝗮𝗹𝗹 𝗿𝗲𝗹𝗲𝘃𝗮𝗻𝘁 𝘀𝗲𝗰𝘁𝗶𝗼𝗻𝘀 ✪ 𝗣𝗿𝗼𝘃𝗶𝗱𝗲 𝗱𝗲𝘁𝗮𝗶𝗹𝗲𝗱 𝗮𝗻𝘀…"
type textarea "x"
type textarea "⚠️ 𝗙𝗢𝗥𝗠 𝗜𝗡𝗦𝗧𝗥𝗨𝗖𝗧𝗜𝗢𝗡𝗦 ⚠️ ✪ 𝗖𝗼𝗺𝗽𝗹𝗲𝘁𝗲 𝗮𝗹𝗹 𝗿𝗲𝗹𝗲𝘃𝗮𝗻𝘁 𝘀𝗲𝗰𝘁𝗶𝗼𝗻𝘀 ✪ 𝗣𝗿𝗼𝘃𝗶𝗱𝗲 𝗱𝗲𝘁𝗮𝗶𝗹𝗲𝗱 𝗮𝗻𝘀…"
drag, startPoint x: 322, startPoint y: 213, endPoint x: 253, endPoint y: 213, distance: 69.8
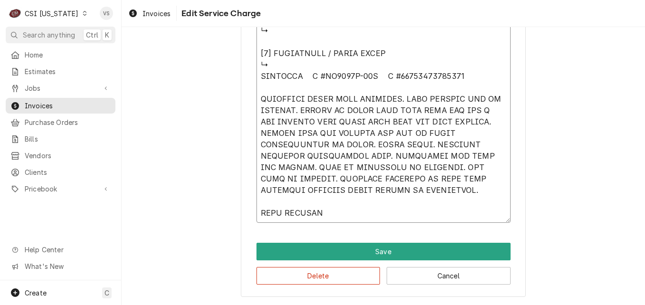
type textarea "x"
type textarea "⚠️ 𝗙𝗢𝗥𝗠 𝗜𝗡𝗦𝗧𝗥𝗨𝗖𝗧𝗜𝗢𝗡𝗦 ⚠️ ✪ 𝗖𝗼𝗺𝗽𝗹𝗲𝘁𝗲 𝗮𝗹𝗹 𝗿𝗲𝗹𝗲𝘃𝗮𝗻𝘁 𝘀𝗲𝗰𝘁𝗶𝗼𝗻𝘀 ✪ 𝗣𝗿𝗼𝘃𝗶𝗱𝗲 𝗱𝗲𝘁𝗮𝗶𝗹𝗲𝗱 𝗮𝗻𝘀…"
type textarea "x"
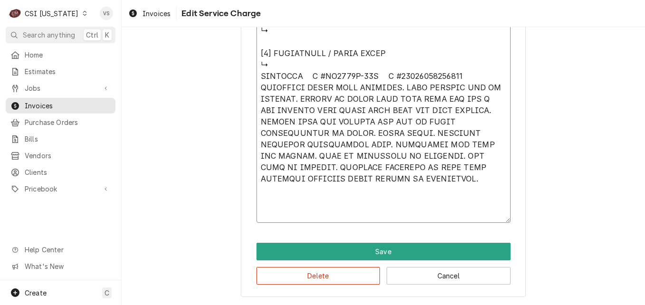
scroll to position [1051, 0]
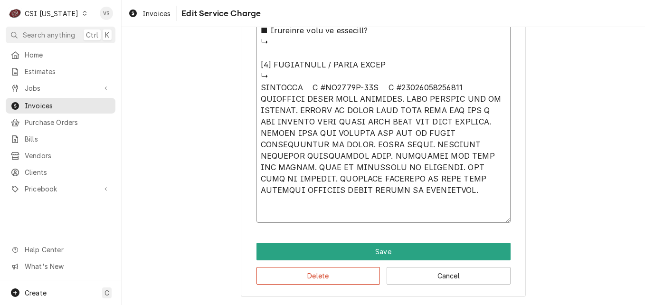
drag, startPoint x: 257, startPoint y: 86, endPoint x: 464, endPoint y: 189, distance: 231.0
type textarea "⚠️ 𝗙𝗢𝗥𝗠 𝗜𝗡𝗦𝗧𝗥𝗨𝗖𝗧𝗜𝗢𝗡𝗦 ⚠️ ✪ 𝗖𝗼𝗺𝗽𝗹𝗲𝘁𝗲 𝗮𝗹𝗹 𝗿𝗲𝗹𝗲𝘃𝗮𝗻𝘁 𝘀𝗲𝗰𝘁𝗶𝗼𝗻𝘀 ✪ 𝗣𝗿𝗼𝘃𝗶𝗱𝗲 𝗱𝗲𝘁𝗮𝗶𝗹𝗲𝗱 𝗮𝗻𝘀…"
click at [346, 274] on button "Delete" at bounding box center [318, 276] width 124 height 18
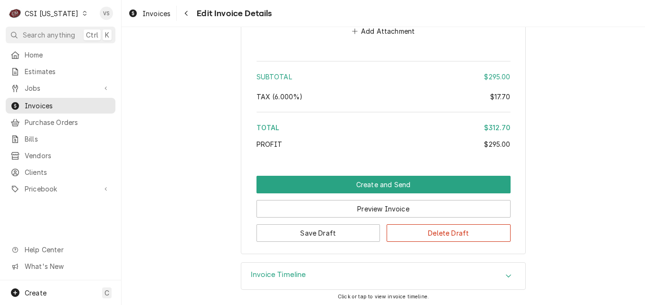
scroll to position [1557, 0]
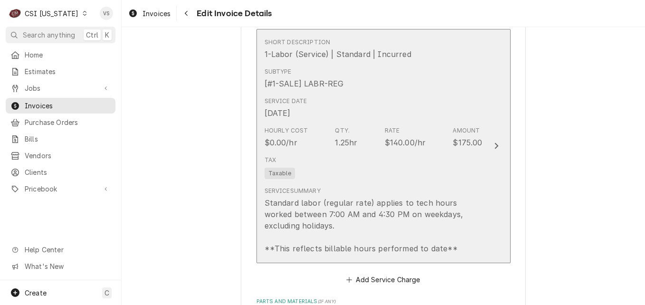
click at [358, 112] on div "Service Date Aug 13, 2025" at bounding box center [373, 107] width 218 height 29
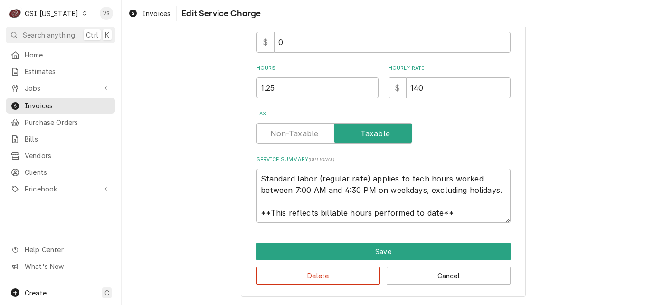
scroll to position [11, 0]
click at [257, 179] on textarea "Standard labor (regular rate) applies to tech hours worked between 7:00 AM and …" at bounding box center [383, 196] width 254 height 54
click at [256, 172] on textarea "Standard labor (regular rate) applies to tech hours worked between 7:00 AM and …" at bounding box center [383, 196] width 254 height 54
drag, startPoint x: 258, startPoint y: 178, endPoint x: 469, endPoint y: 207, distance: 212.4
click at [499, 214] on textarea "Standard labor (regular rate) applies to tech hours worked between 7:00 AM and …" at bounding box center [383, 196] width 254 height 54
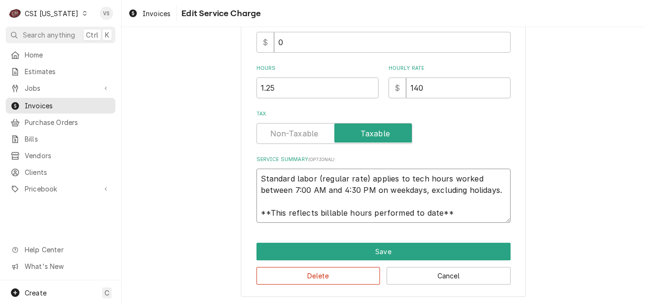
paste textarea "COTSMAN M #NS0922A-32B S #21071320015345 CONFIRMED ISSUE WITH CUSTOMER. UNIT BR…"
type textarea "x"
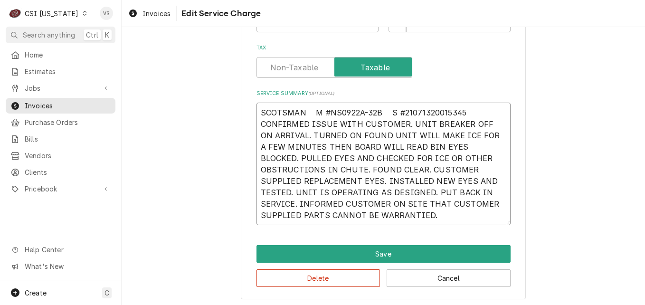
scroll to position [356, 0]
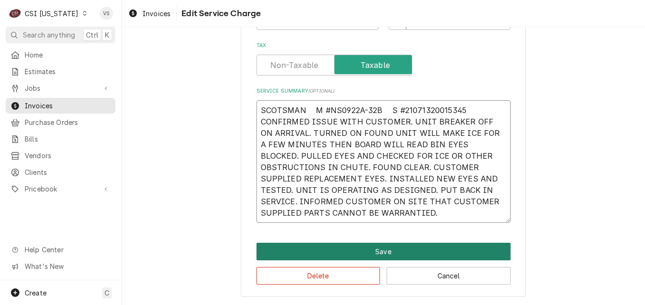
type textarea "SCOTSMAN M #NS0922A-32B S #21071320015345 CONFIRMED ISSUE WITH CUSTOMER. UNIT B…"
click at [395, 247] on button "Save" at bounding box center [383, 252] width 254 height 18
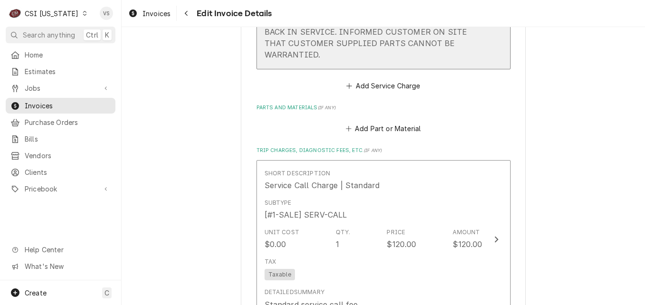
scroll to position [1625, 0]
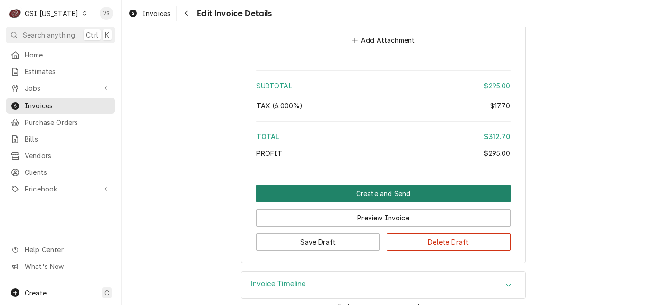
click at [369, 185] on button "Create and Send" at bounding box center [383, 194] width 254 height 18
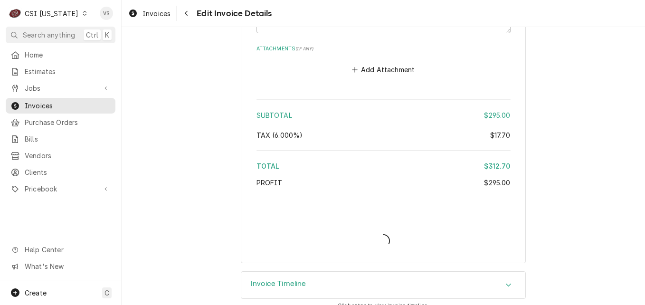
type textarea "x"
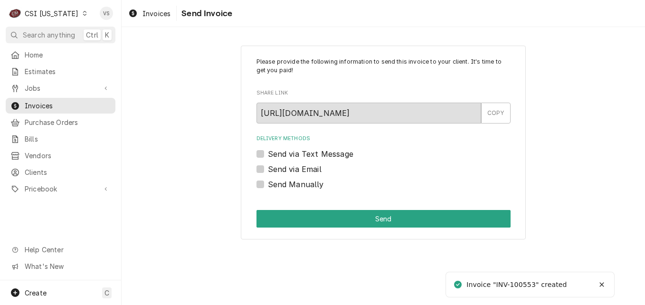
click at [268, 185] on label "Send Manually" at bounding box center [296, 184] width 56 height 11
click at [268, 185] on input "Send Manually" at bounding box center [395, 189] width 254 height 21
checkbox input "true"
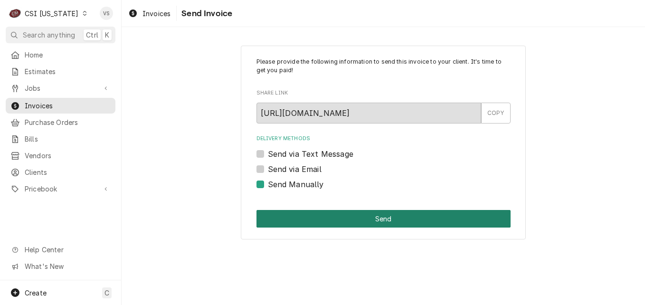
click at [321, 221] on button "Send" at bounding box center [383, 219] width 254 height 18
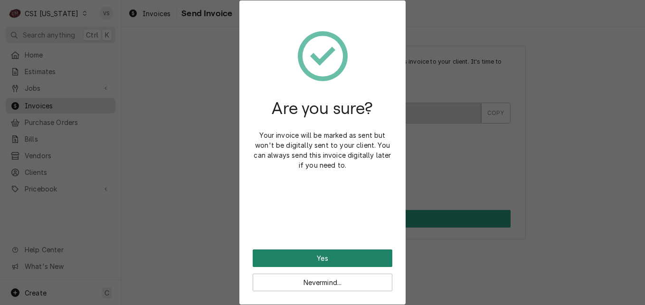
click at [322, 256] on button "Yes" at bounding box center [323, 258] width 140 height 18
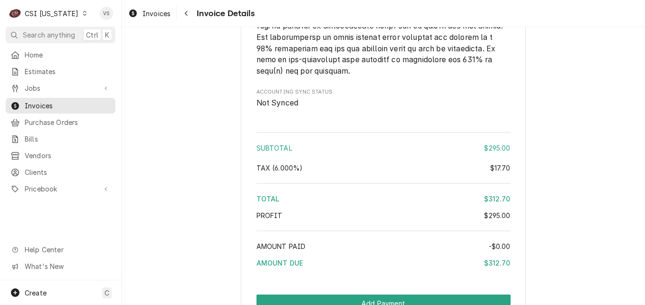
scroll to position [1600, 0]
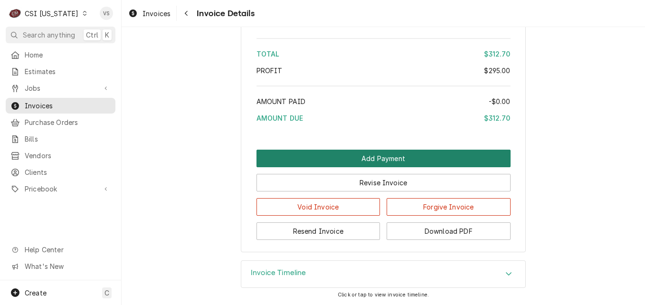
click at [379, 162] on button "Add Payment" at bounding box center [383, 159] width 254 height 18
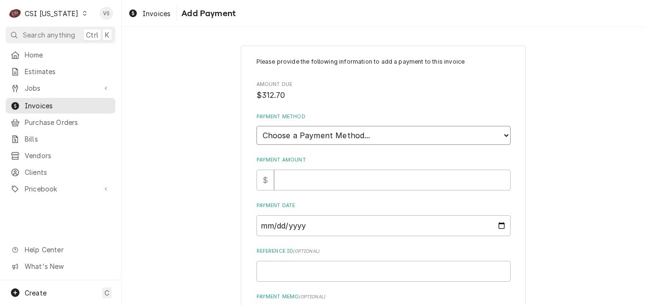
click at [290, 135] on select "Choose a Payment Method... Cash Check Credit/Debit Card ACH/eCheck Other" at bounding box center [383, 135] width 254 height 19
select select "3"
click at [256, 126] on select "Choose a Payment Method... Cash Check Credit/Debit Card ACH/eCheck Other" at bounding box center [383, 135] width 254 height 19
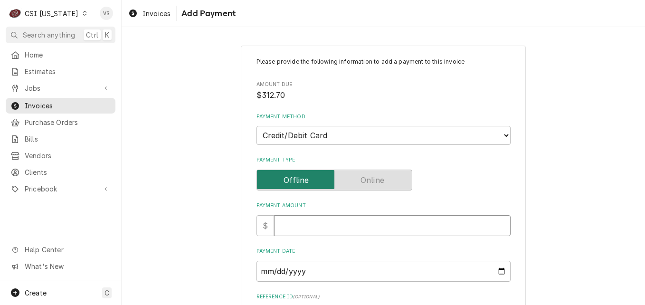
click at [291, 225] on input "Payment Amount" at bounding box center [392, 225] width 236 height 21
type textarea "x"
type input "3"
type textarea "x"
type input "31"
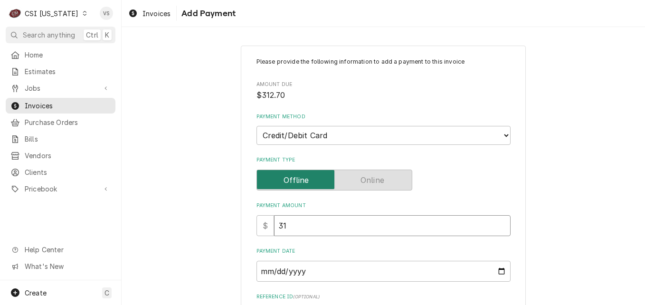
type textarea "x"
type input "312"
type textarea "x"
type input "312.7"
type textarea "x"
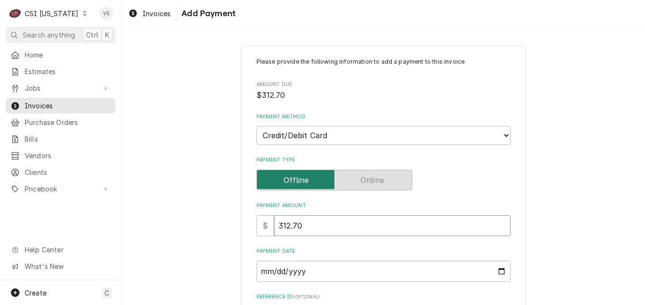
type input "312.70"
click at [500, 272] on input "Payment Date" at bounding box center [383, 271] width 254 height 21
type input "2025-08-13"
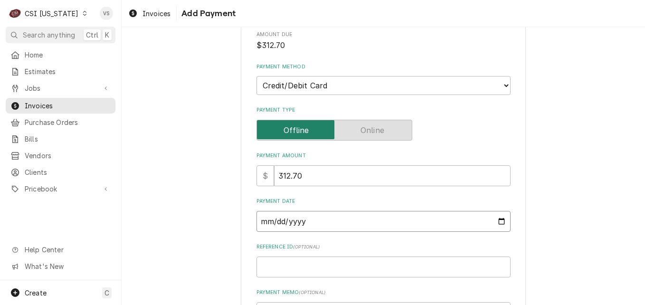
scroll to position [95, 0]
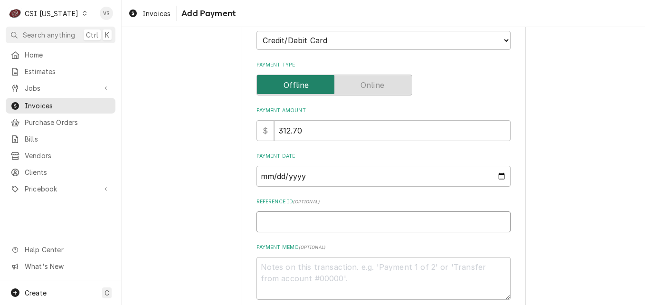
click at [272, 221] on input "Reference ID ( optional )" at bounding box center [383, 221] width 254 height 21
type textarea "x"
type input "2"
type textarea "x"
type input "22"
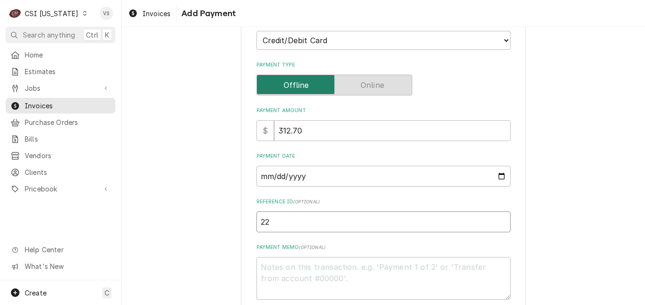
type textarea "x"
type input "226"
type textarea "x"
type input "2266"
type textarea "x"
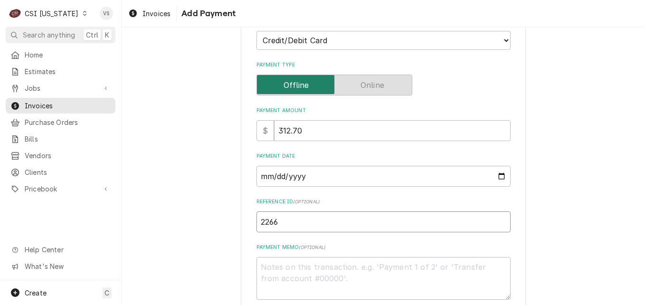
type input "22662"
type textarea "x"
type input "226621"
click at [284, 266] on textarea "Payment Memo ( optional )" at bounding box center [383, 278] width 254 height 43
type textarea "x"
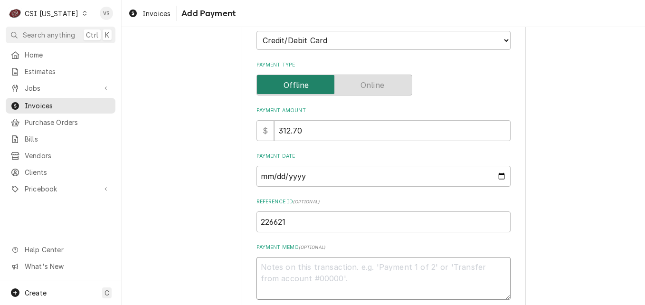
type textarea "A"
type textarea "x"
type textarea "Am"
type textarea "x"
type textarea "Ame"
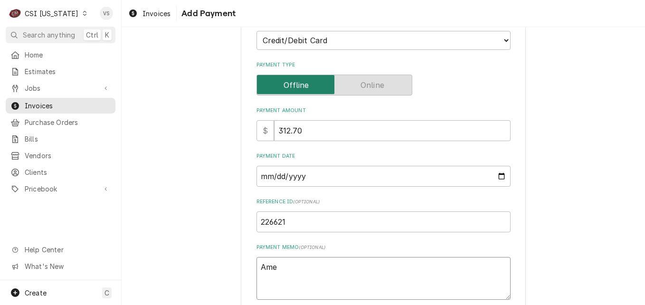
type textarea "x"
type textarea "Amex"
type textarea "x"
type textarea "Amex"
type textarea "x"
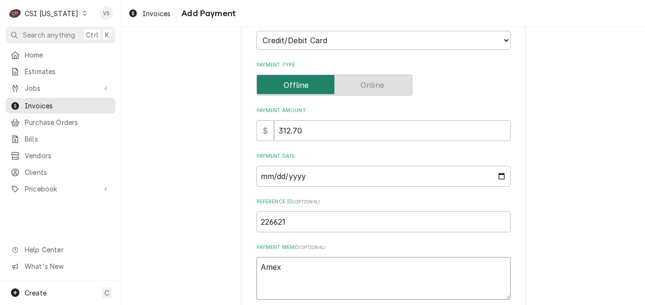
type textarea "Amex 1"
type textarea "x"
type textarea "Amex 10"
type textarea "x"
type textarea "Amex 100"
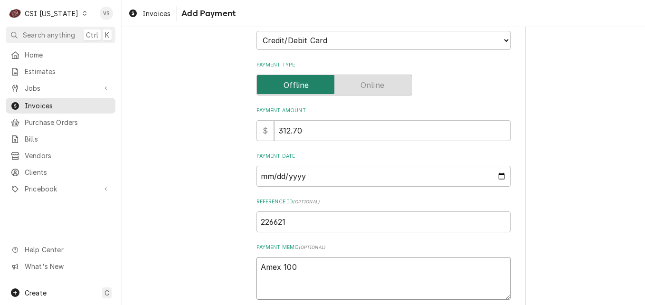
type textarea "x"
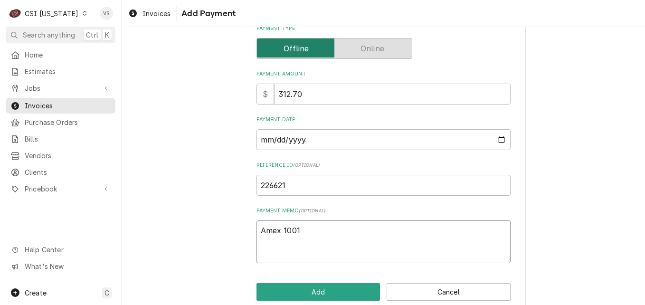
scroll to position [148, 0]
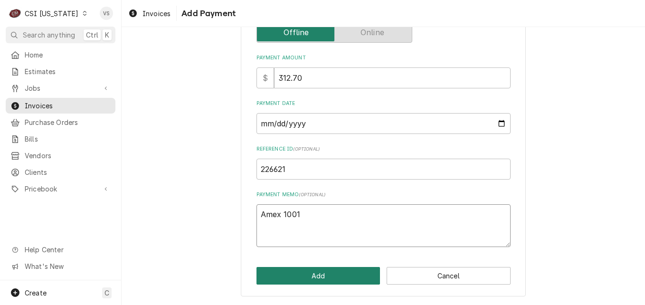
type textarea "Amex 1001"
click at [308, 277] on button "Add" at bounding box center [318, 276] width 124 height 18
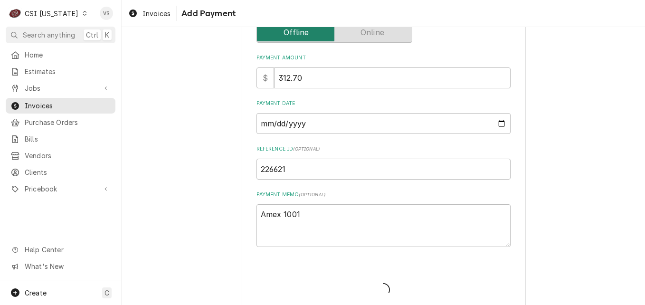
type textarea "x"
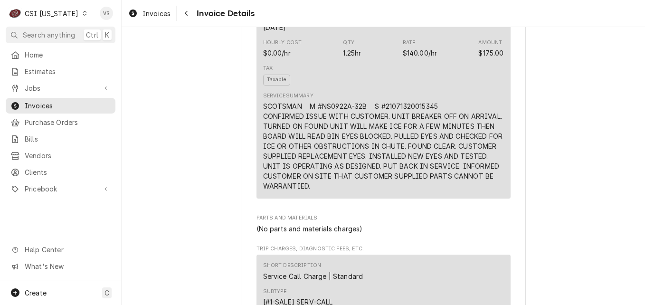
scroll to position [1711, 0]
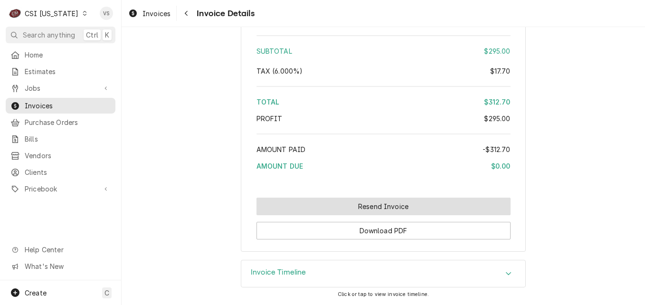
click at [338, 210] on button "Resend Invoice" at bounding box center [383, 207] width 254 height 18
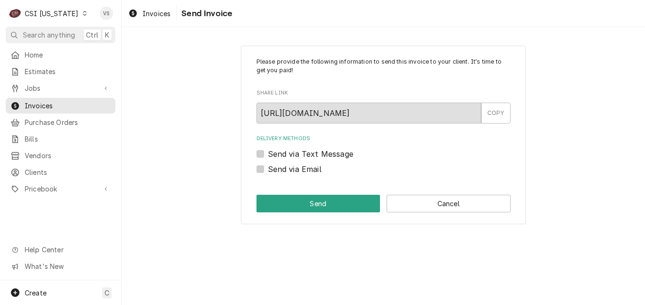
click at [268, 169] on label "Send via Email" at bounding box center [295, 168] width 54 height 11
click at [268, 169] on input "Send via Email" at bounding box center [395, 173] width 254 height 21
checkbox input "true"
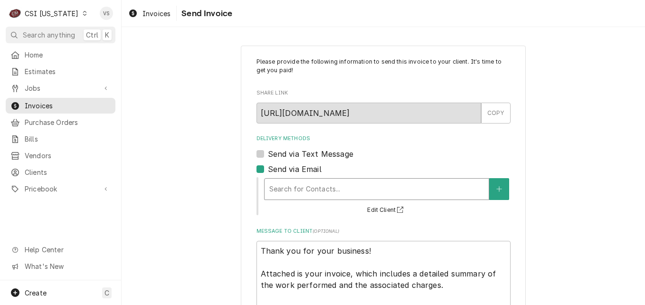
click at [301, 191] on div "Delivery Methods" at bounding box center [376, 188] width 215 height 17
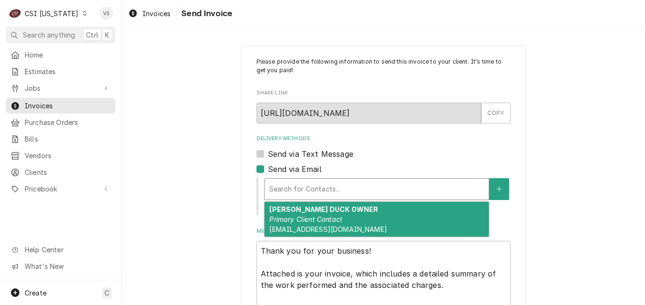
click at [301, 219] on em "Primary Client Contact" at bounding box center [305, 219] width 73 height 8
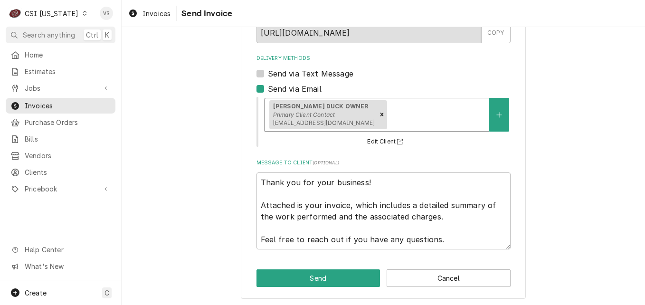
scroll to position [83, 0]
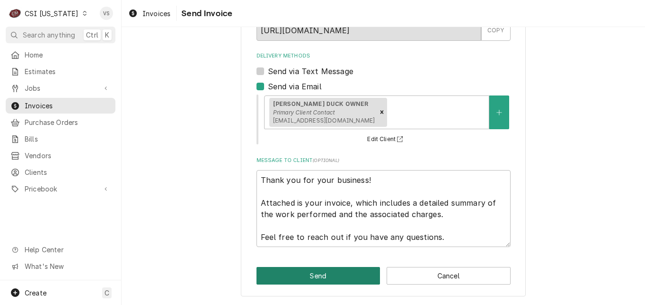
click at [311, 278] on button "Send" at bounding box center [318, 276] width 124 height 18
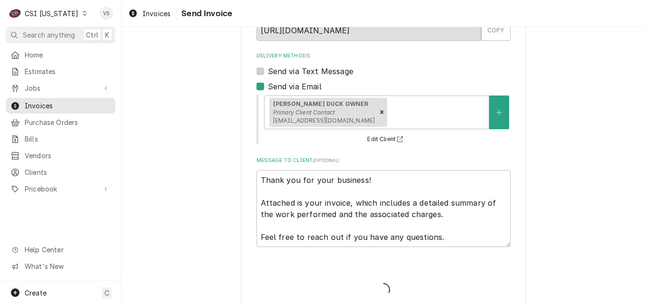
type textarea "x"
